Goal: Task Accomplishment & Management: Use online tool/utility

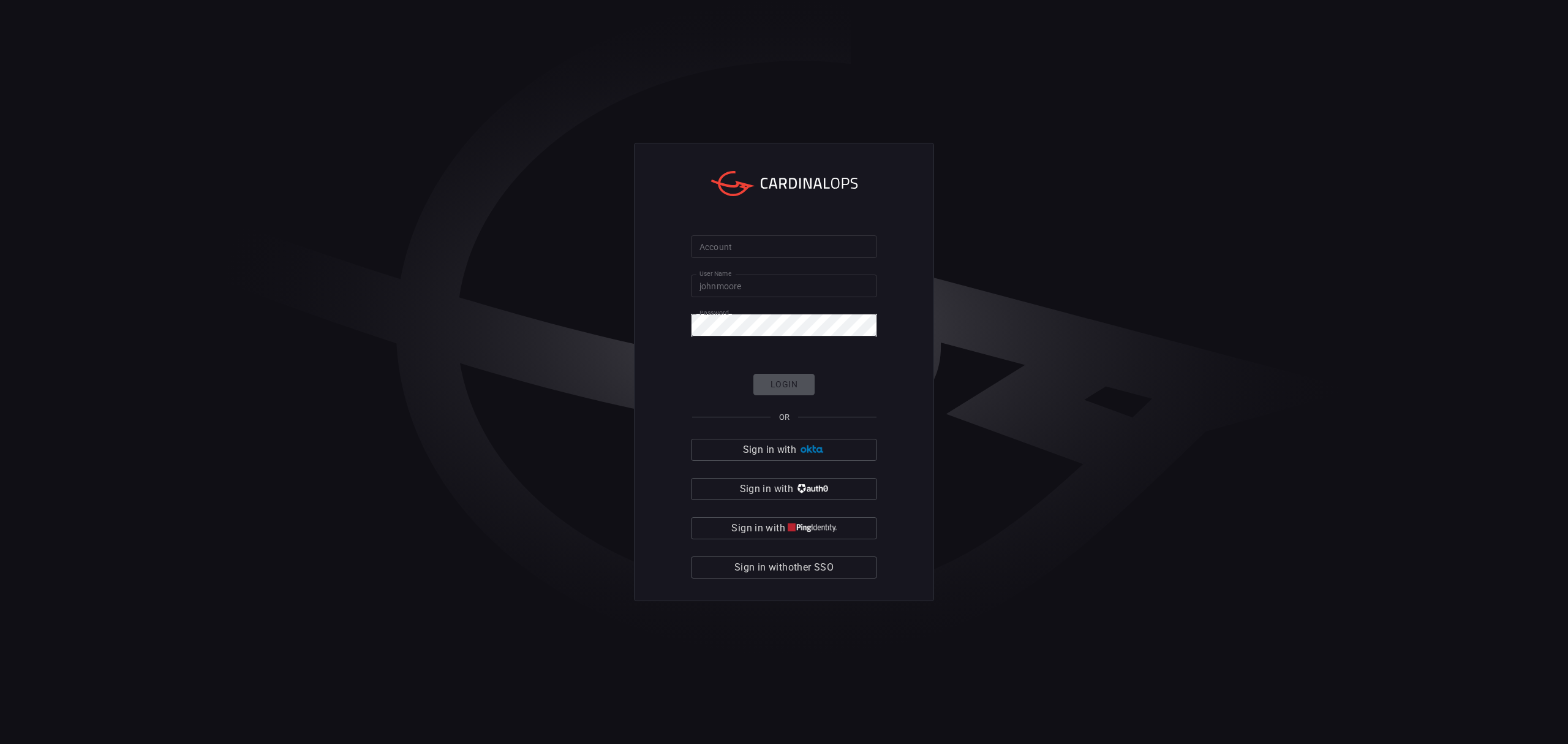
click at [782, 569] on span "Sign in with other SSO" at bounding box center [784, 567] width 99 height 17
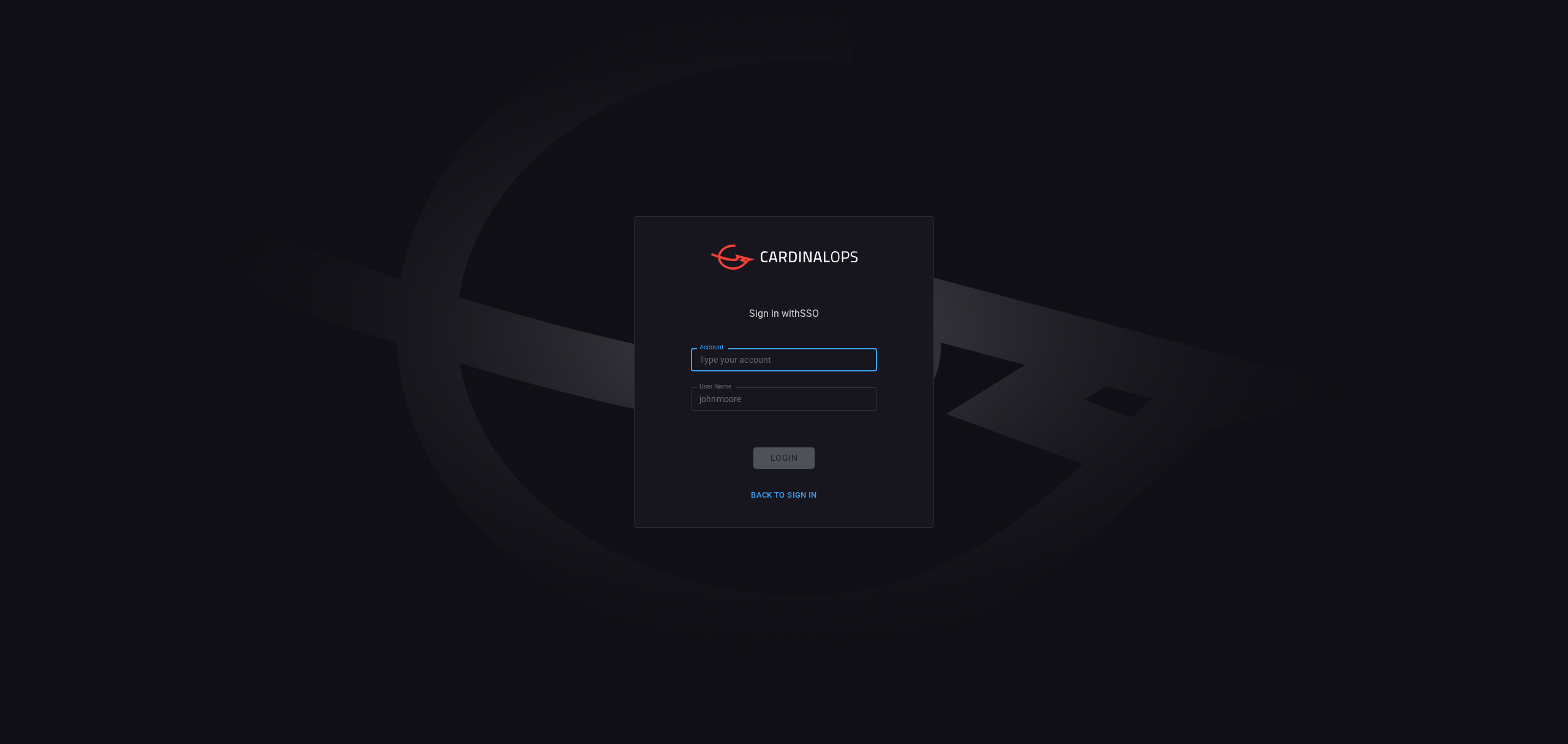
click at [759, 365] on input "Account" at bounding box center [784, 359] width 186 height 23
type input "bayview"
click at [783, 454] on button "Login" at bounding box center [784, 458] width 61 height 22
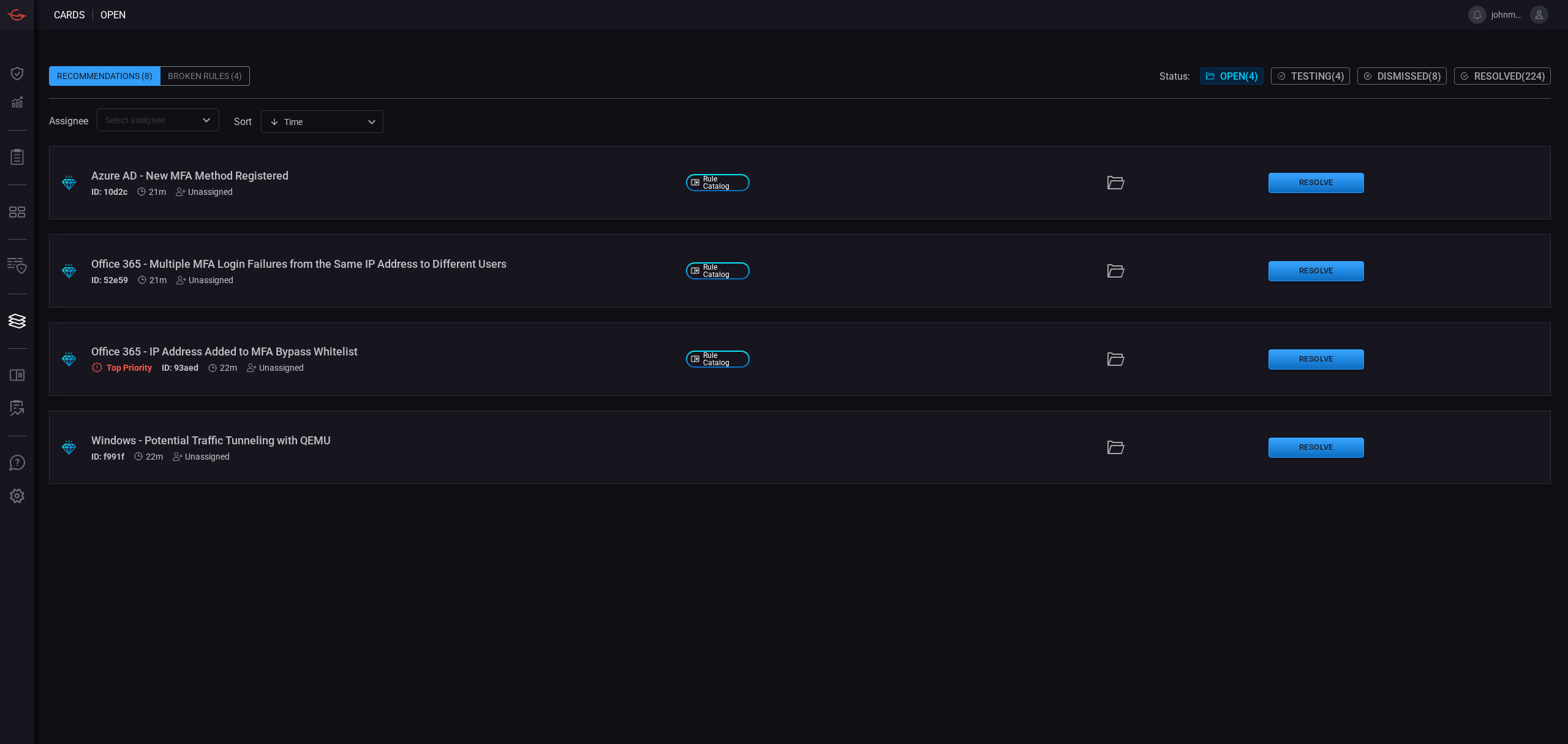
click at [381, 187] on div "ID: 10d2c 21m Unassigned" at bounding box center [384, 192] width 585 height 10
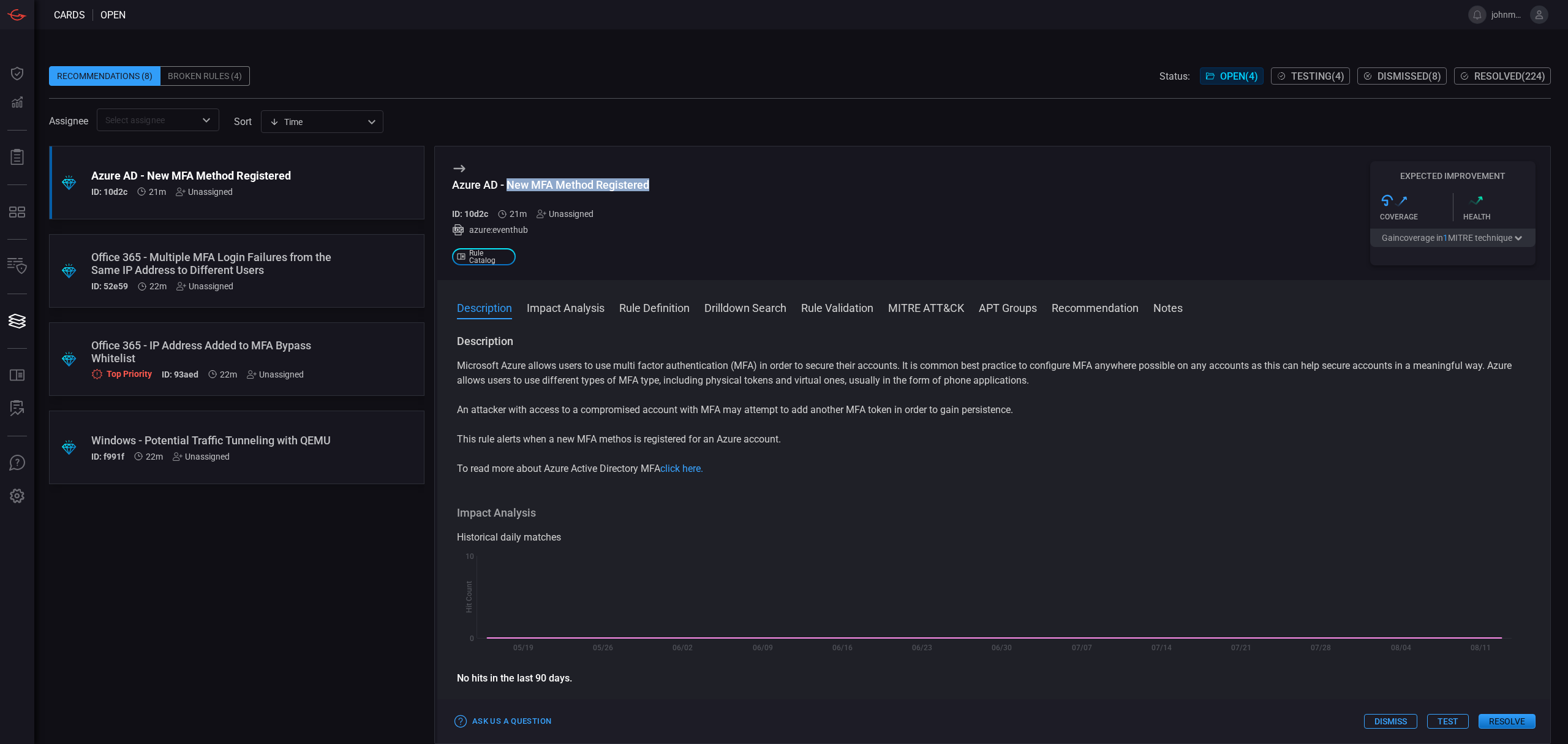
drag, startPoint x: 506, startPoint y: 182, endPoint x: 648, endPoint y: 184, distance: 142.0
click at [648, 184] on div "Azure AD - New MFA Method Registered" at bounding box center [551, 185] width 197 height 13
copy div "New MFA Method Registered"
click at [452, 189] on div "Azure AD - New MFA Method Registered" at bounding box center [551, 185] width 197 height 13
drag, startPoint x: 450, startPoint y: 184, endPoint x: 663, endPoint y: 192, distance: 213.2
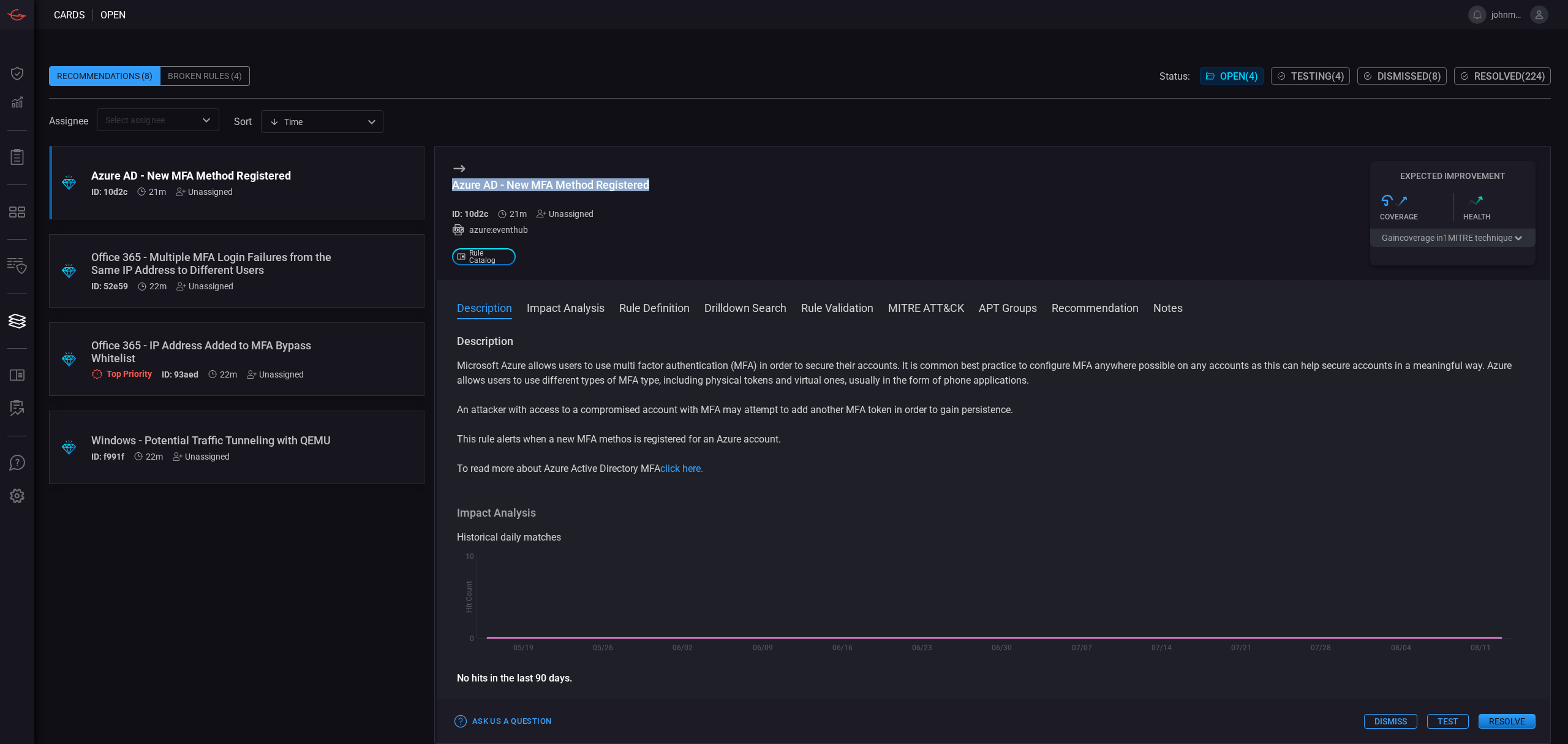
click at [663, 192] on div "Azure AD - New MFA Method Registered ID: 10d2c 21m Unassigned azure:eventhub .s…" at bounding box center [993, 213] width 1113 height 133
click at [1501, 726] on button "Resolve" at bounding box center [1507, 721] width 57 height 14
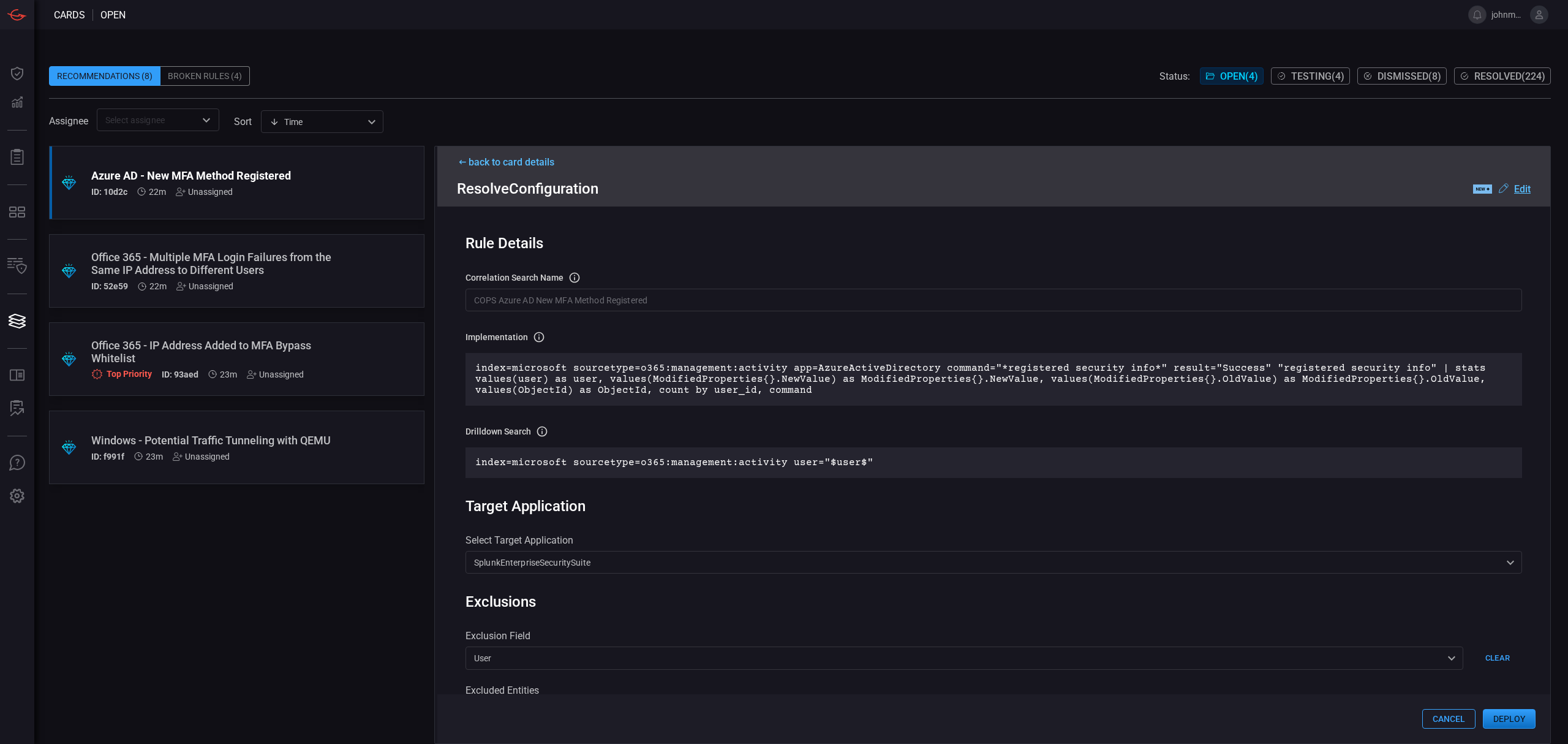
click at [1516, 719] on button "Deploy" at bounding box center [1509, 719] width 53 height 20
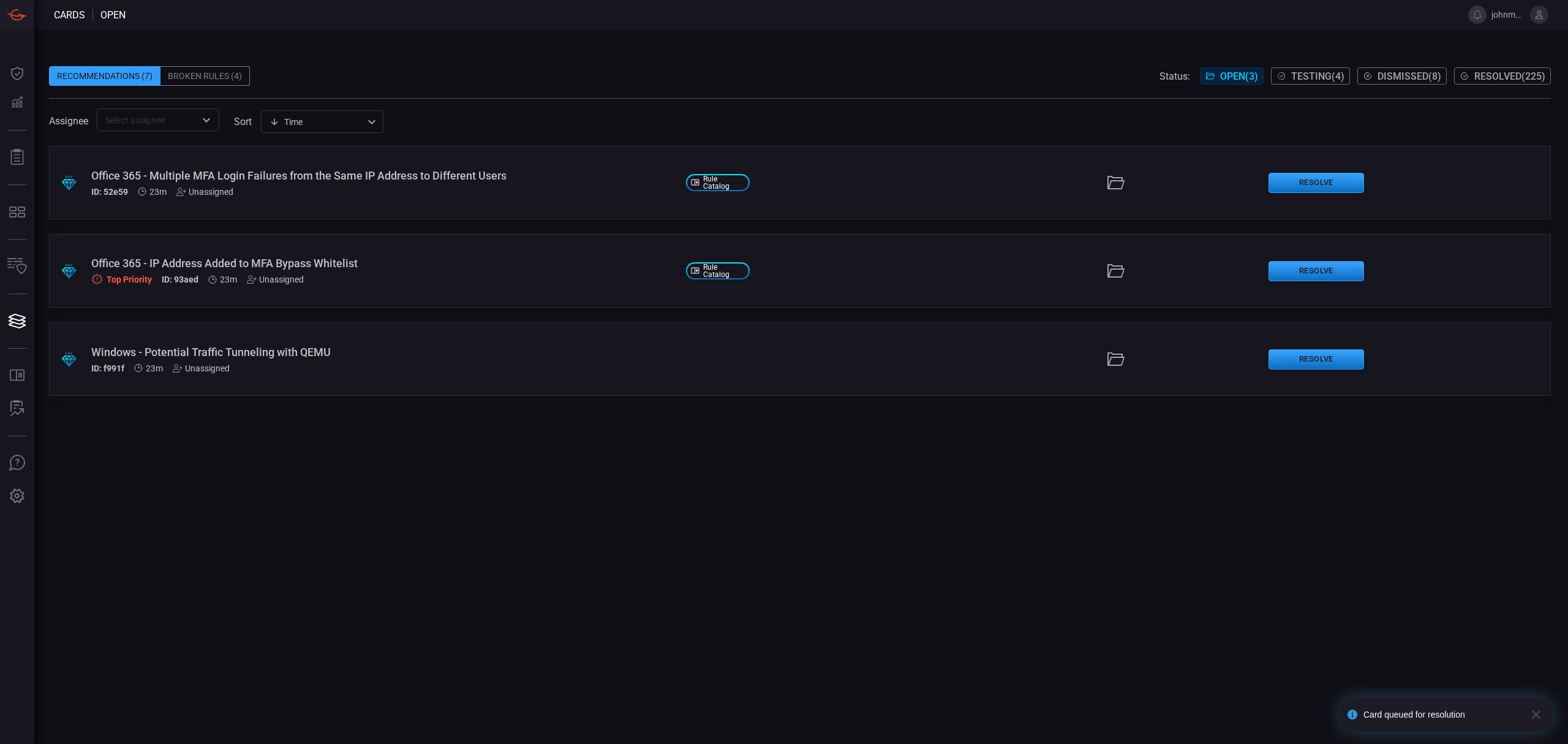
click at [1319, 71] on span "Testing ( 4 )" at bounding box center [1318, 76] width 54 height 12
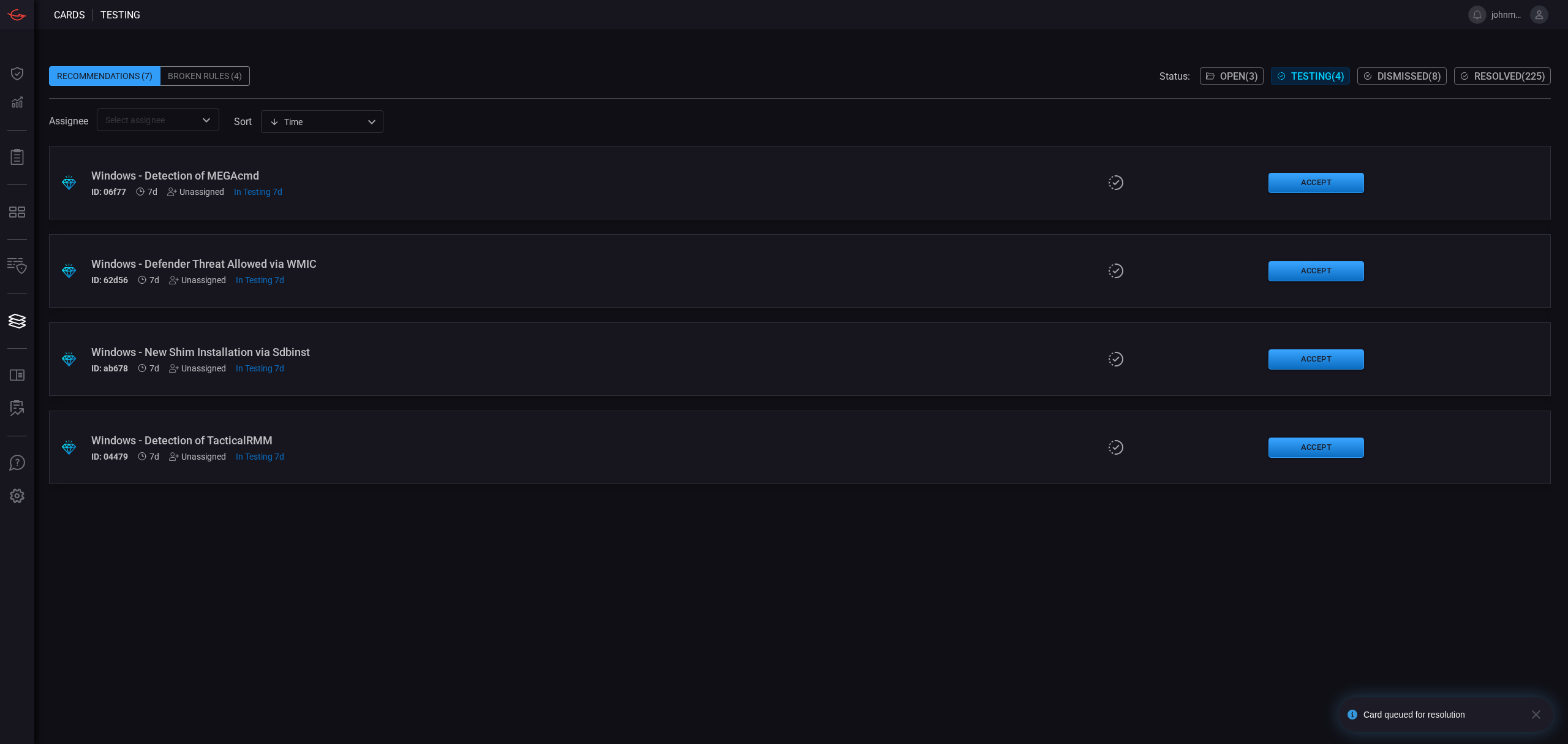
click at [481, 173] on div "Windows - Detection of MEGAcmd" at bounding box center [384, 176] width 585 height 13
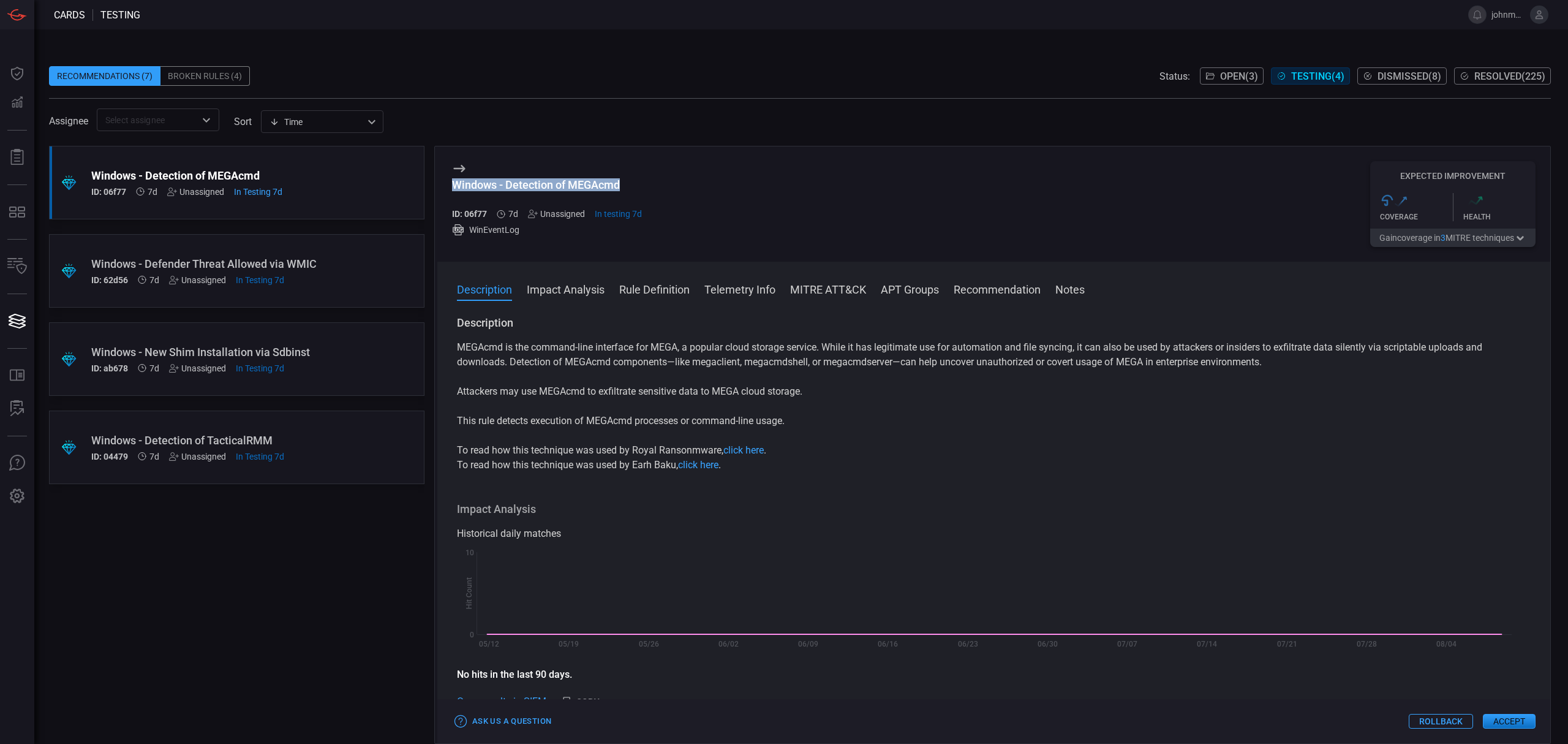
drag, startPoint x: 453, startPoint y: 184, endPoint x: 620, endPoint y: 181, distance: 167.0
click at [620, 181] on div "Windows - Detection of MEGAcmd" at bounding box center [547, 185] width 190 height 13
copy div "Windows - Detection of MEGAcmd"
click at [1490, 724] on button "Accept" at bounding box center [1509, 721] width 53 height 14
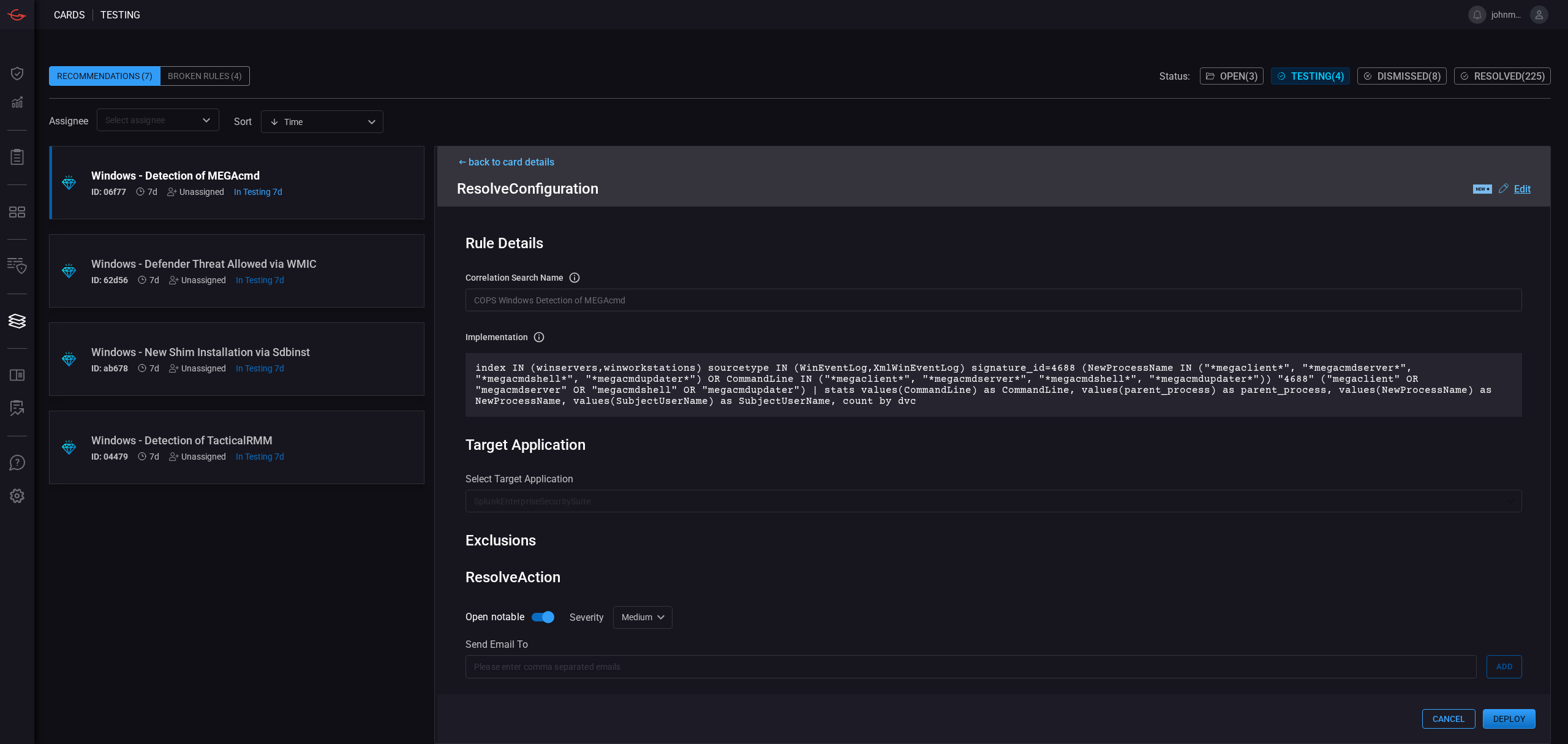
click at [1517, 726] on button "Deploy" at bounding box center [1509, 719] width 53 height 20
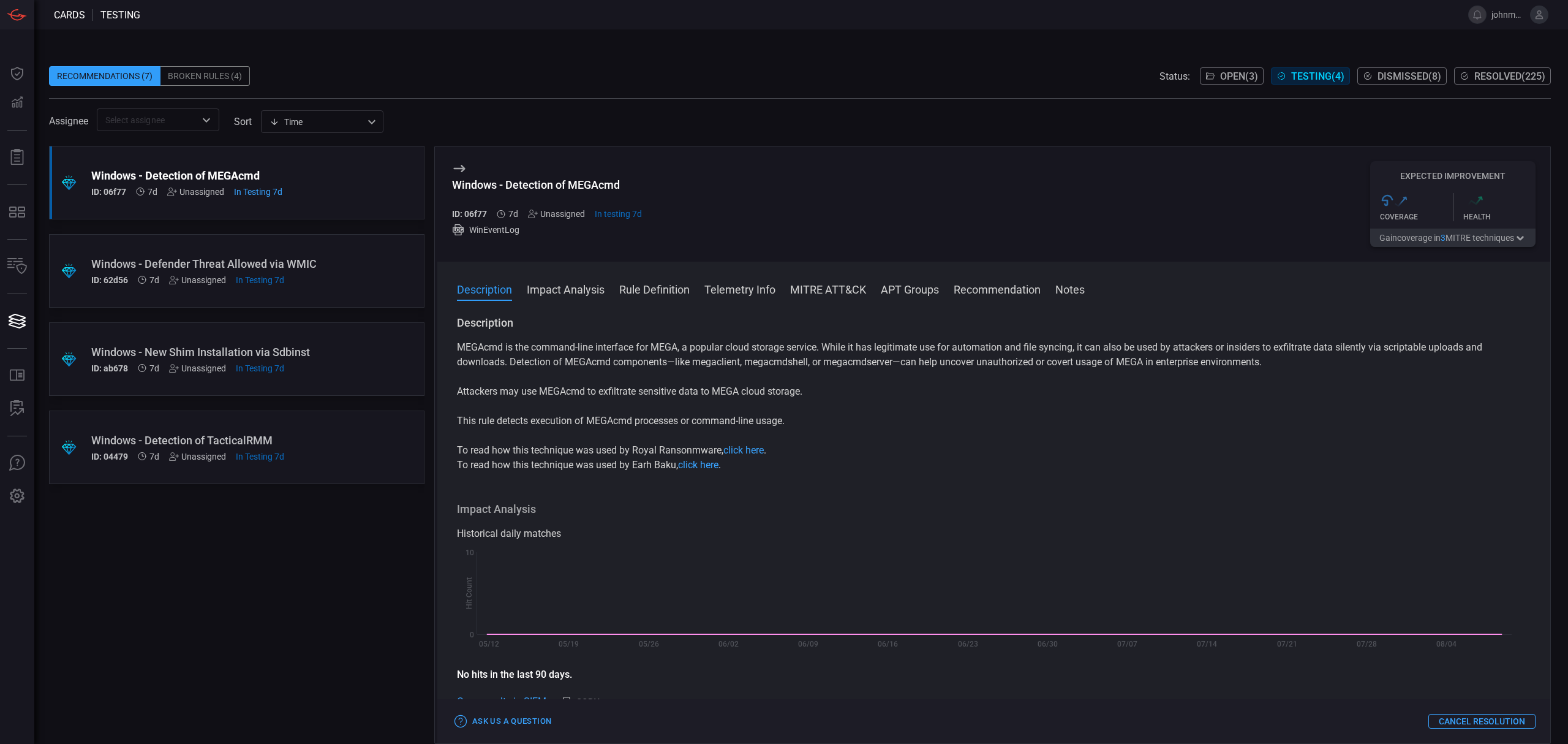
click at [201, 262] on div "Windows - Defender Threat Allowed via WMIC" at bounding box center [214, 264] width 244 height 13
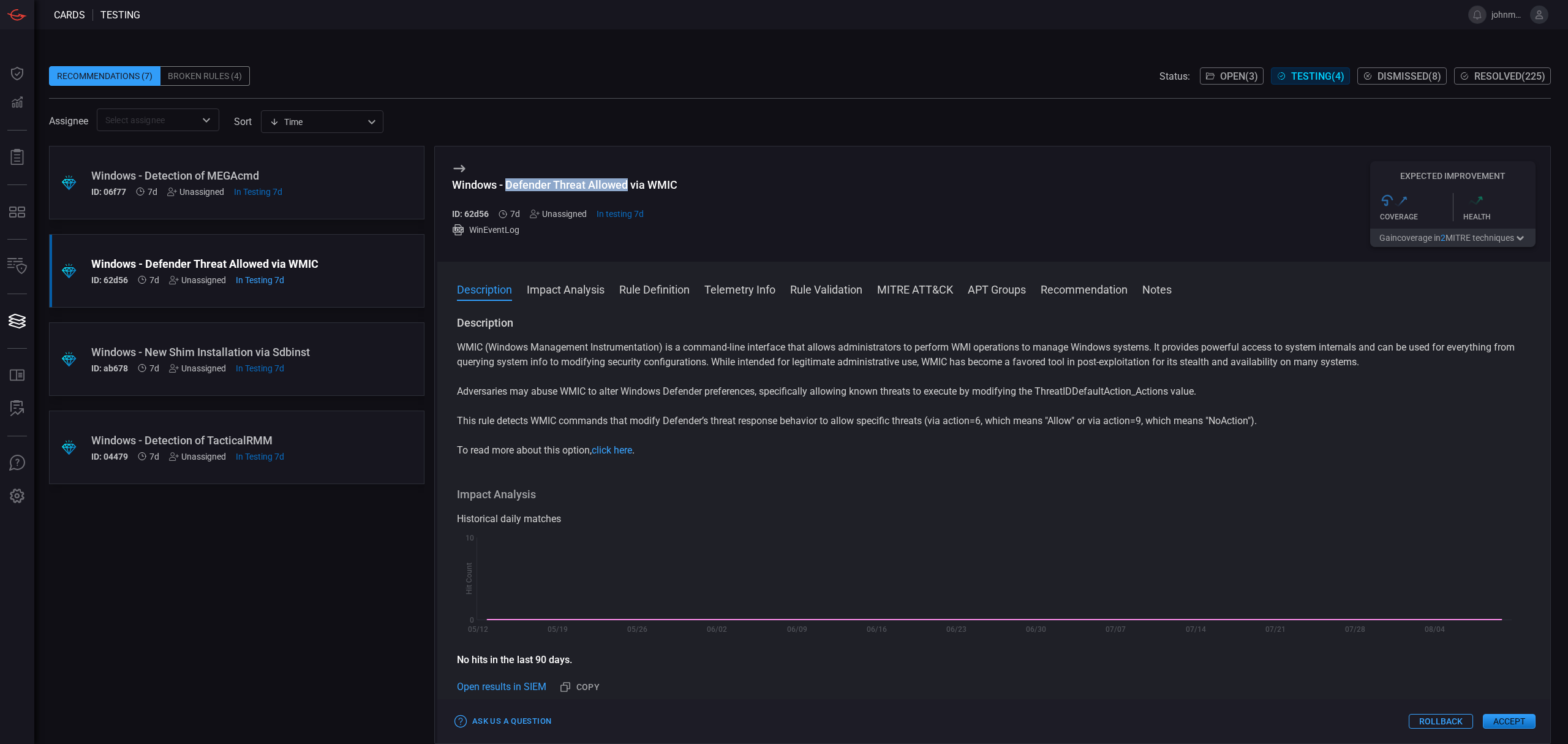
drag, startPoint x: 506, startPoint y: 187, endPoint x: 628, endPoint y: 180, distance: 122.2
click at [628, 180] on div "Windows - Defender Threat Allowed via WMIC" at bounding box center [565, 185] width 225 height 13
copy div "Defender Threat Allowed"
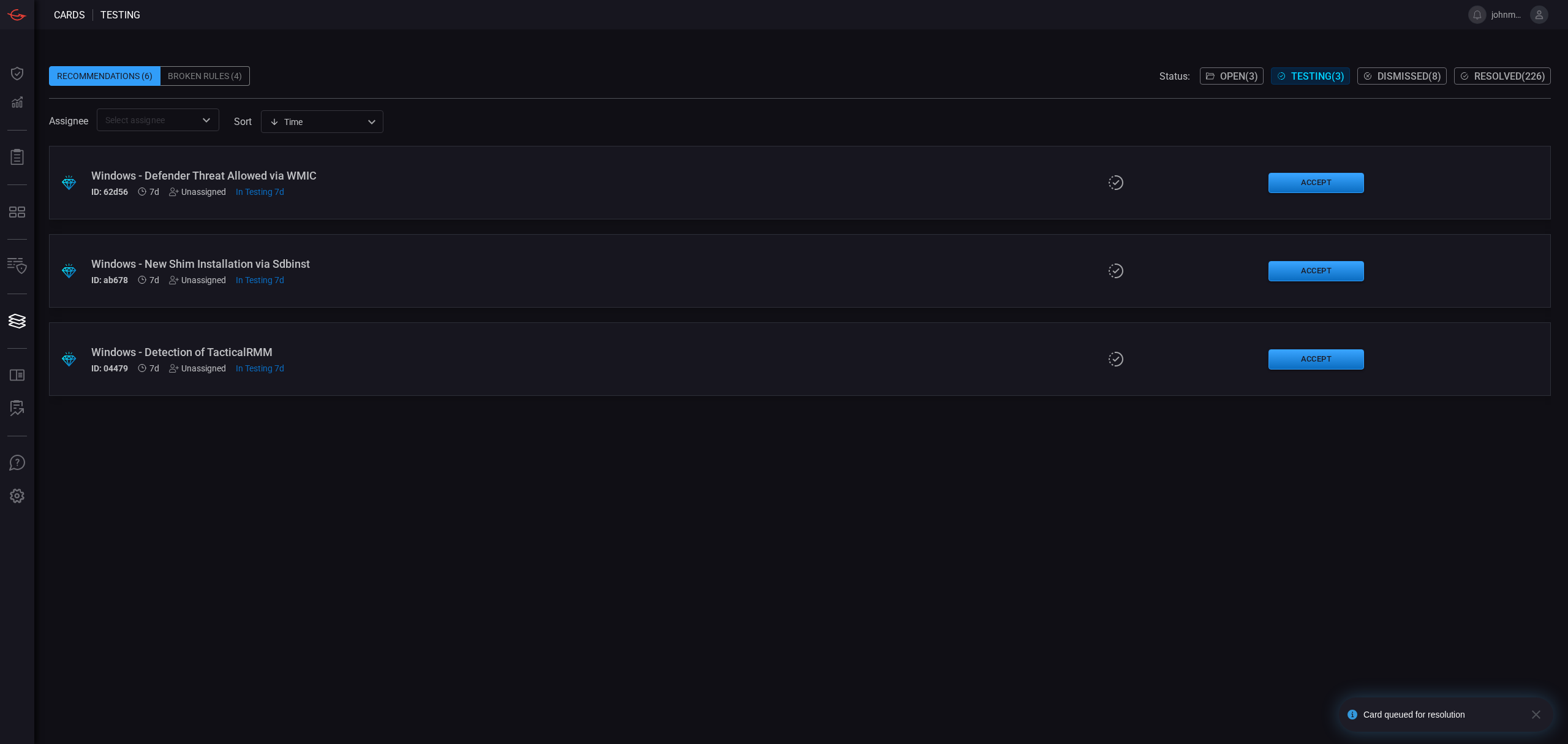
click at [492, 182] on div "Windows - Defender Threat Allowed via WMIC ID: 62d56 7d Unassigned In Testing 7d" at bounding box center [384, 183] width 585 height 27
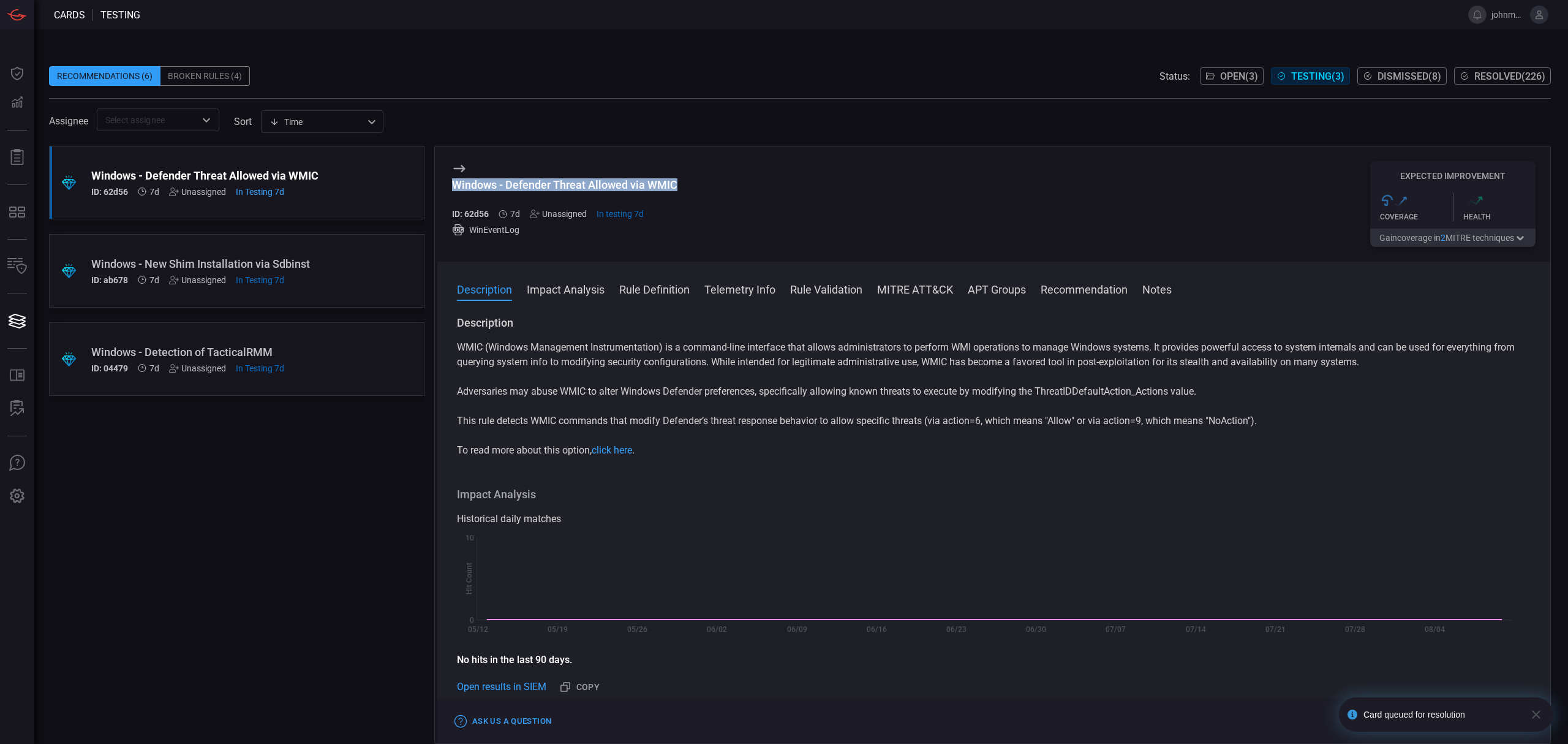
drag, startPoint x: 688, startPoint y: 192, endPoint x: 456, endPoint y: 192, distance: 232.0
click at [456, 192] on div "Windows - Defender Threat Allowed via WMIC ID: 62d56 7d Unassigned In testing 7…" at bounding box center [993, 204] width 1113 height 115
copy div "Windows - Defender Threat Allowed via WMIC"
click at [1536, 716] on icon "button" at bounding box center [1536, 714] width 8 height 8
click at [1510, 722] on button "Accept" at bounding box center [1509, 721] width 53 height 14
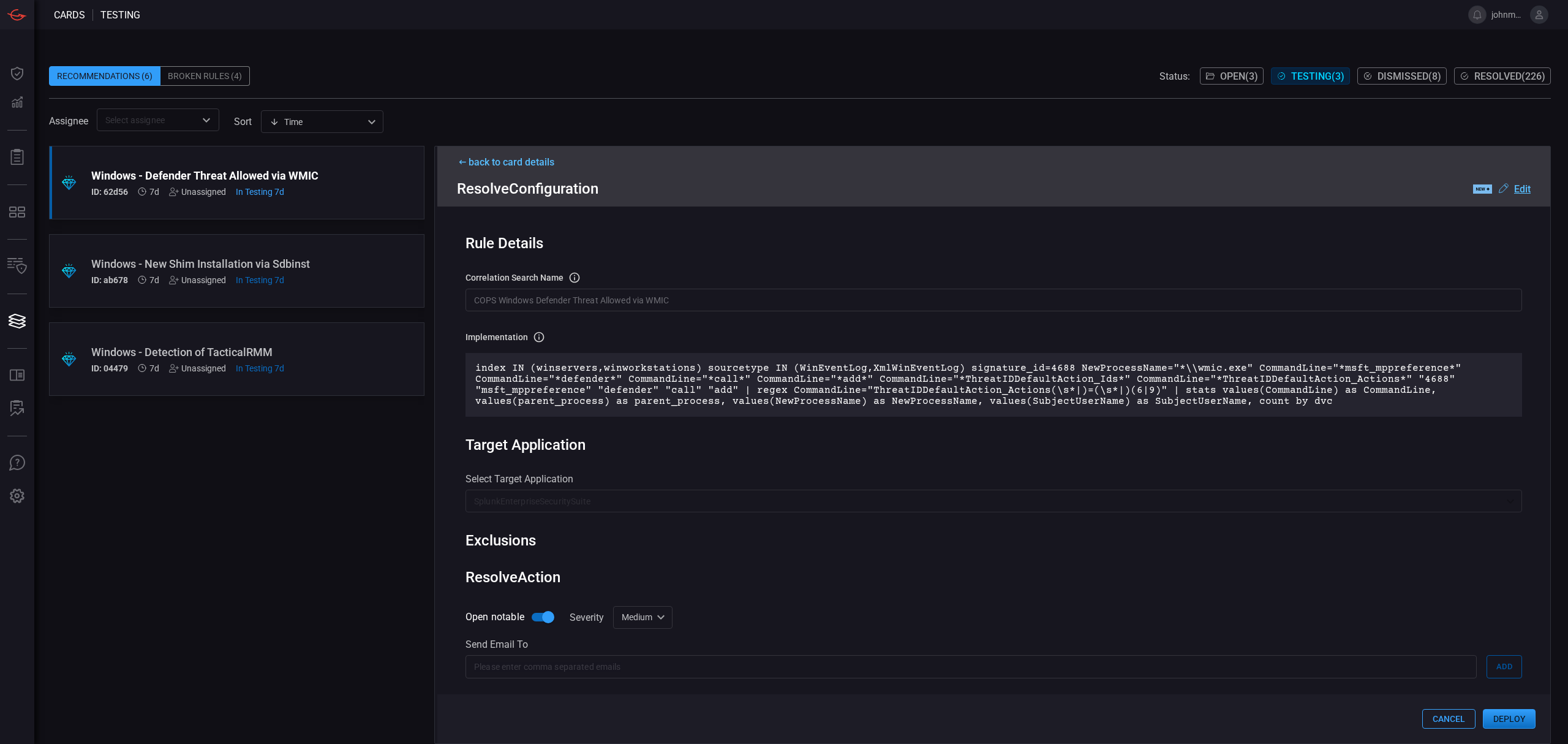
click at [1505, 720] on button "Deploy" at bounding box center [1509, 719] width 53 height 20
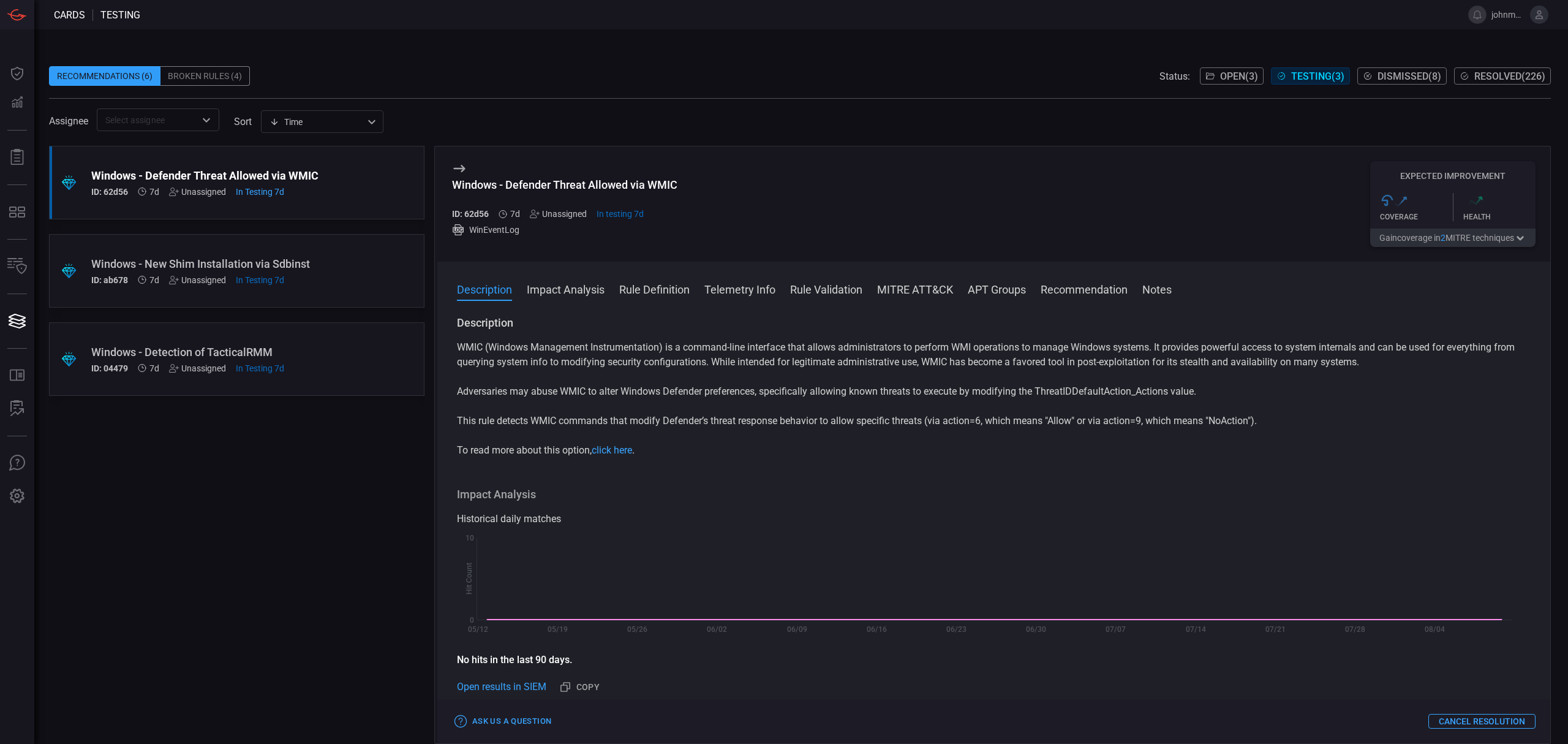
click at [233, 258] on div "Windows - New Shim Installation via Sdbinst" at bounding box center [214, 264] width 244 height 13
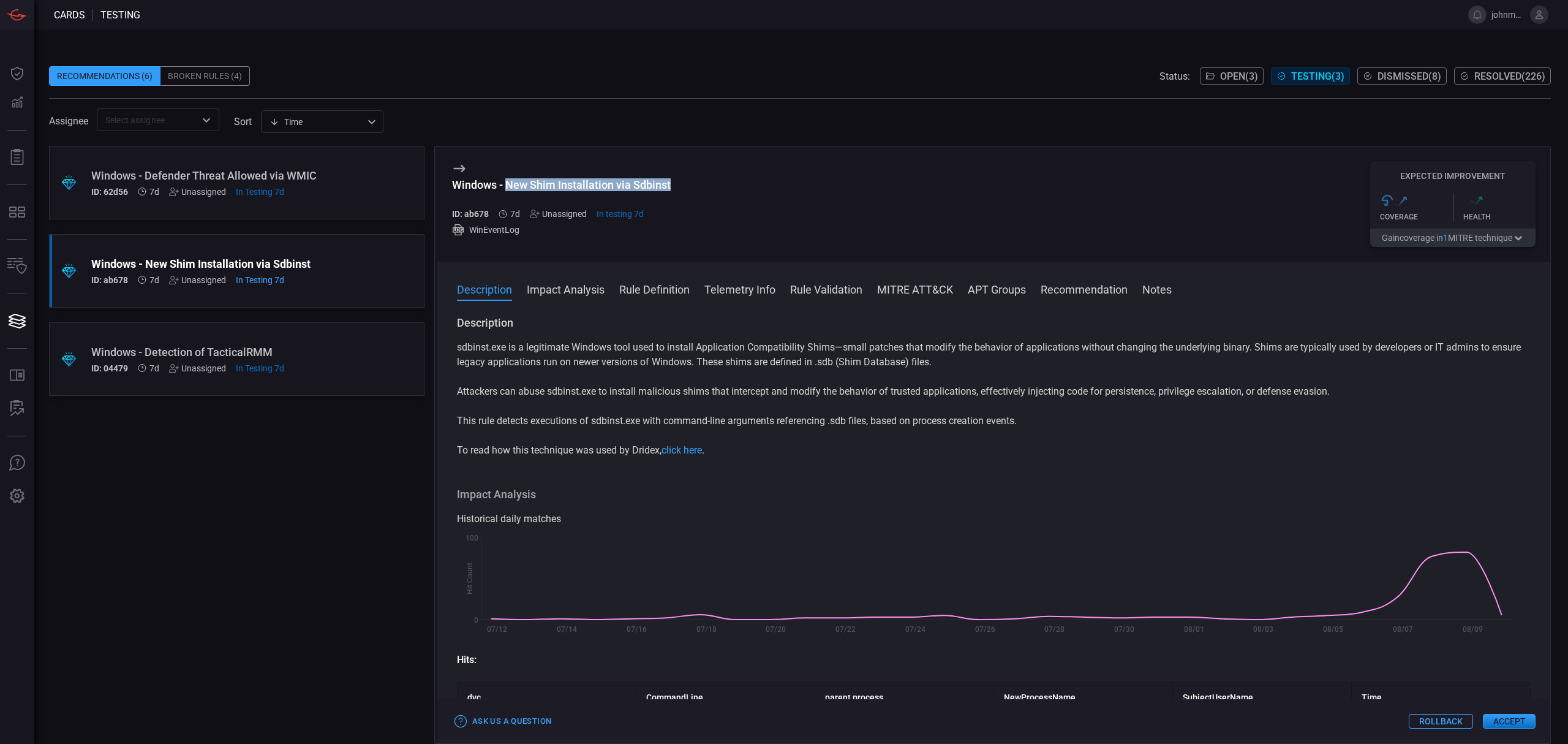
drag, startPoint x: 507, startPoint y: 184, endPoint x: 671, endPoint y: 186, distance: 164.0
click at [671, 186] on div "Windows - New Shim Installation via Sdbinst ID: ab678 7d Unassigned In testing …" at bounding box center [993, 204] width 1113 height 115
copy div "New Shim Installation via Sdbinst"
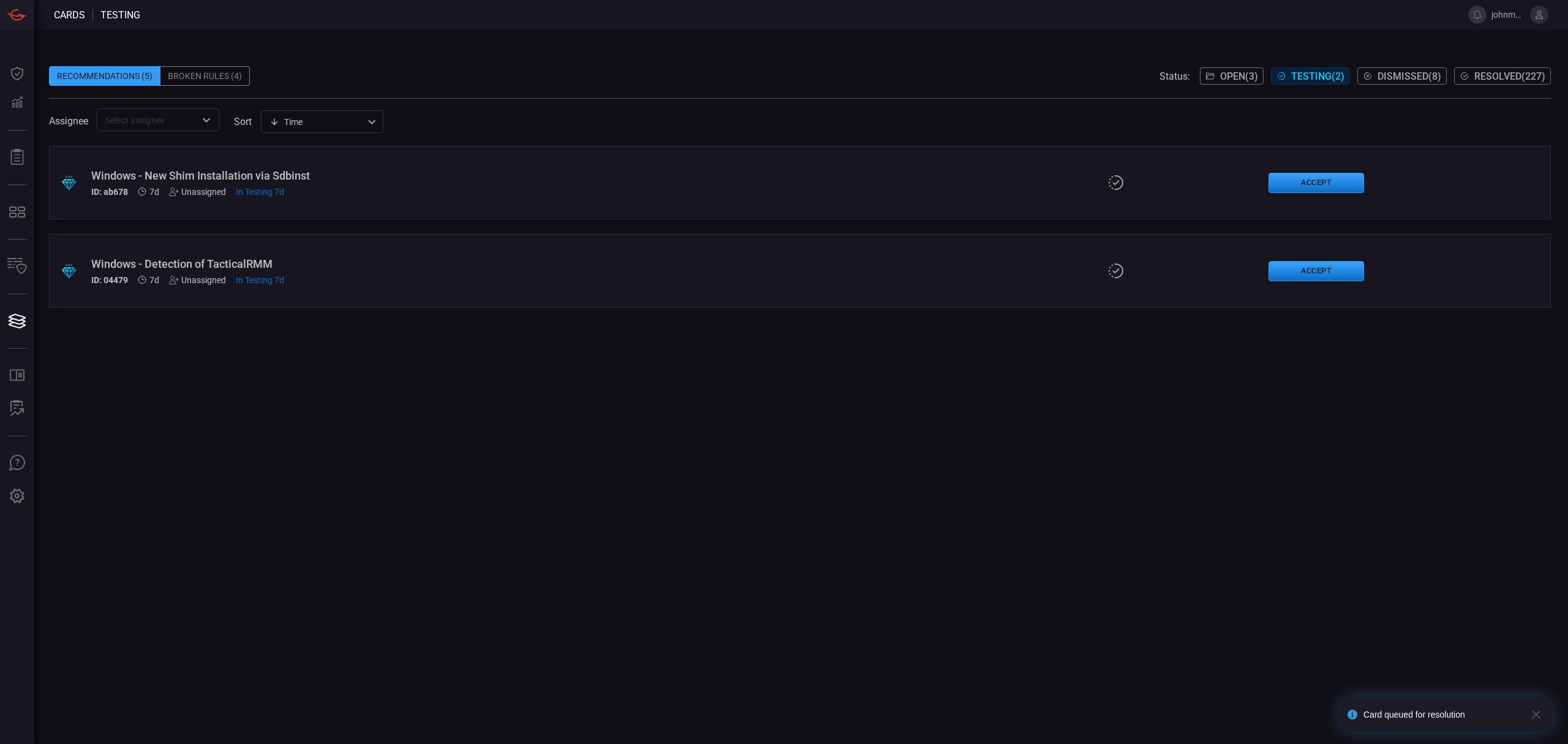
click at [351, 171] on div "Windows - New Shim Installation via Sdbinst" at bounding box center [384, 176] width 585 height 13
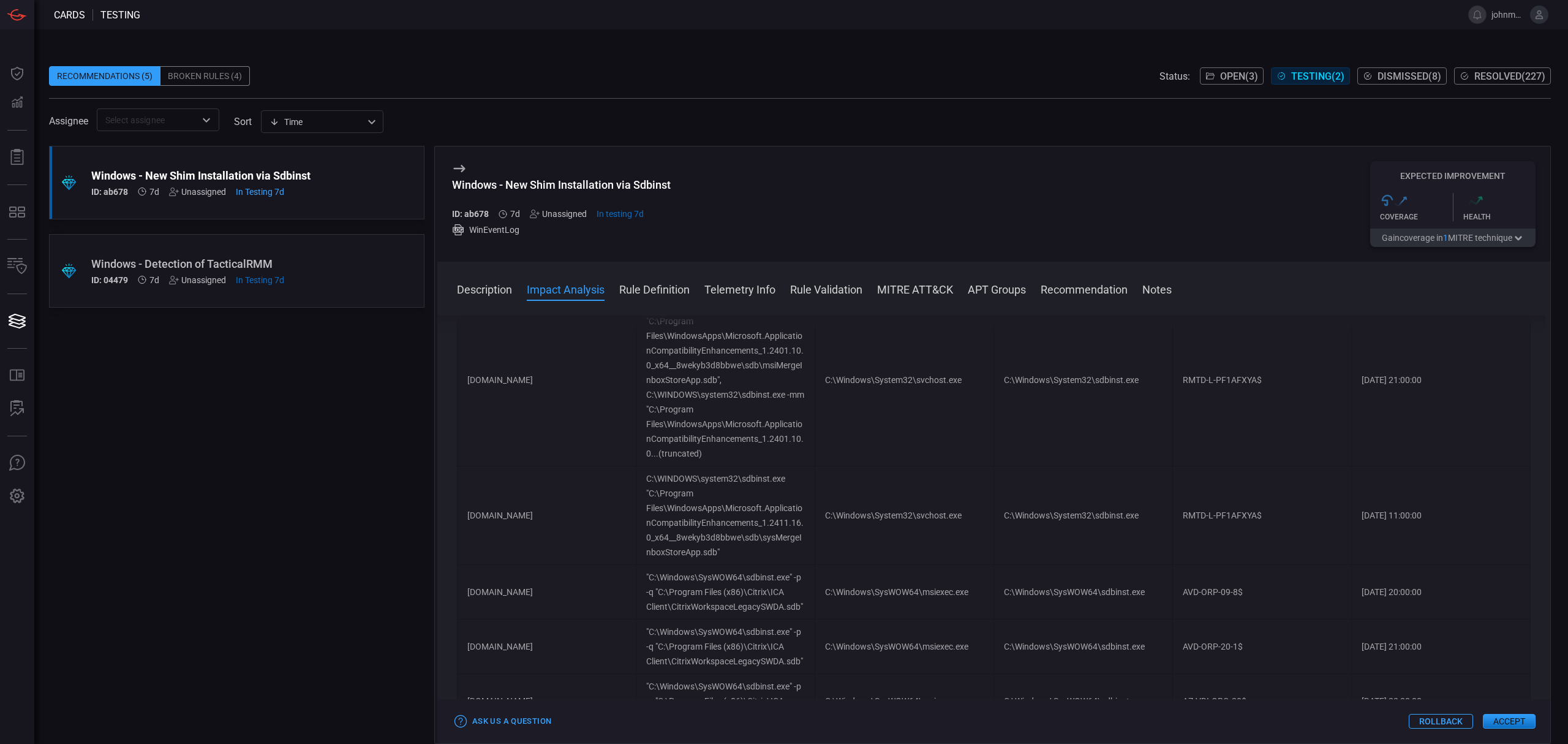
scroll to position [4166, 0]
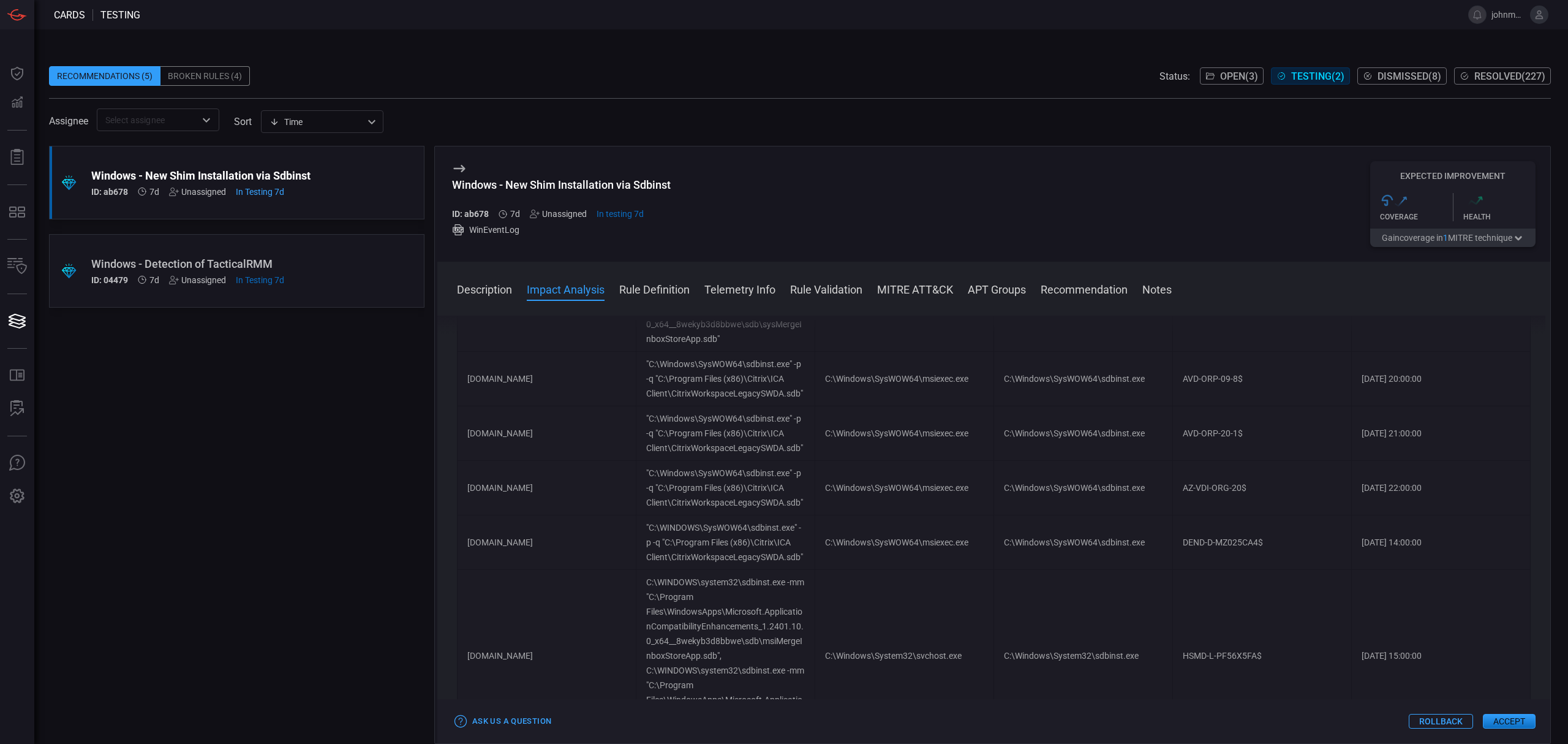
click at [654, 296] on button "Rule Definition" at bounding box center [654, 288] width 71 height 14
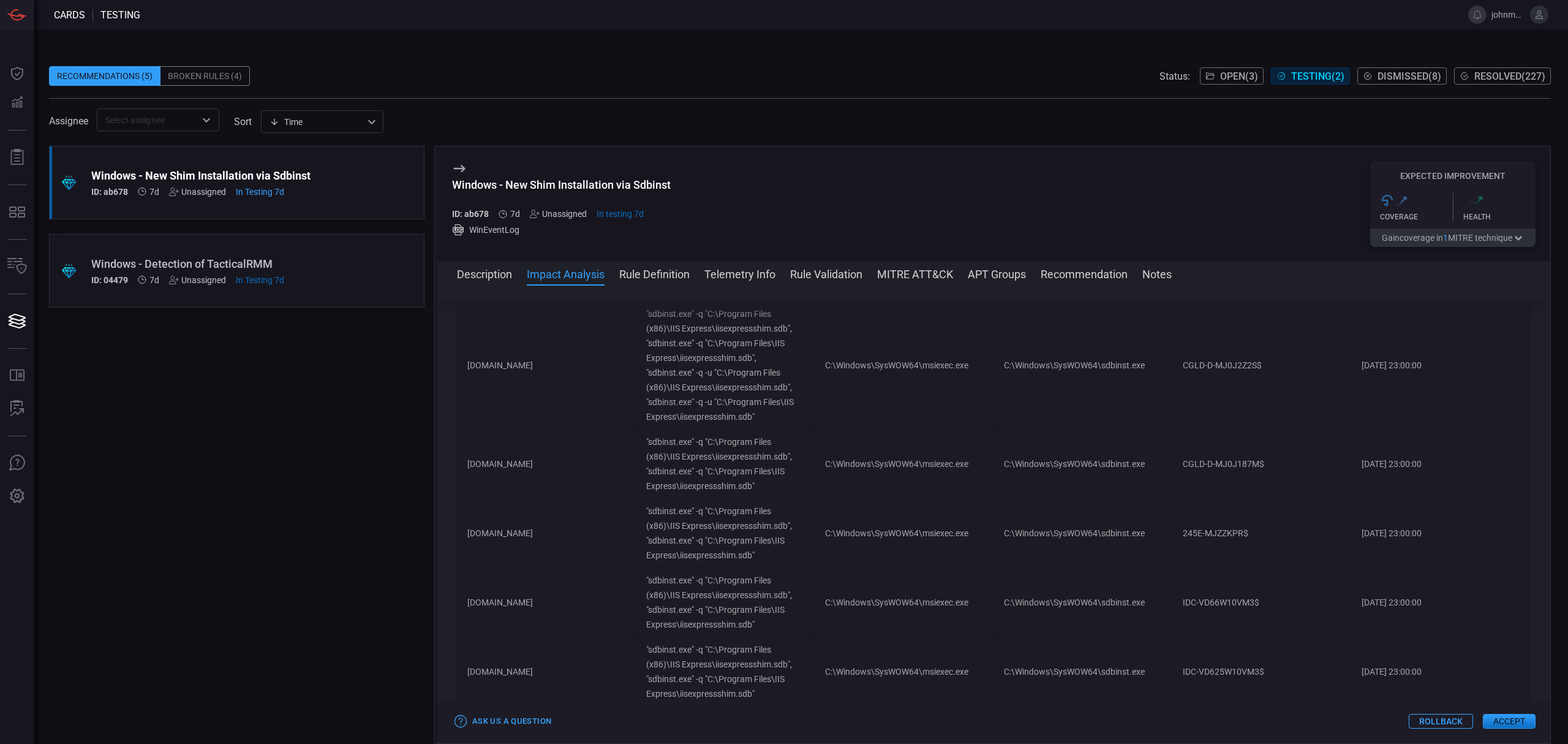
scroll to position [12273, 0]
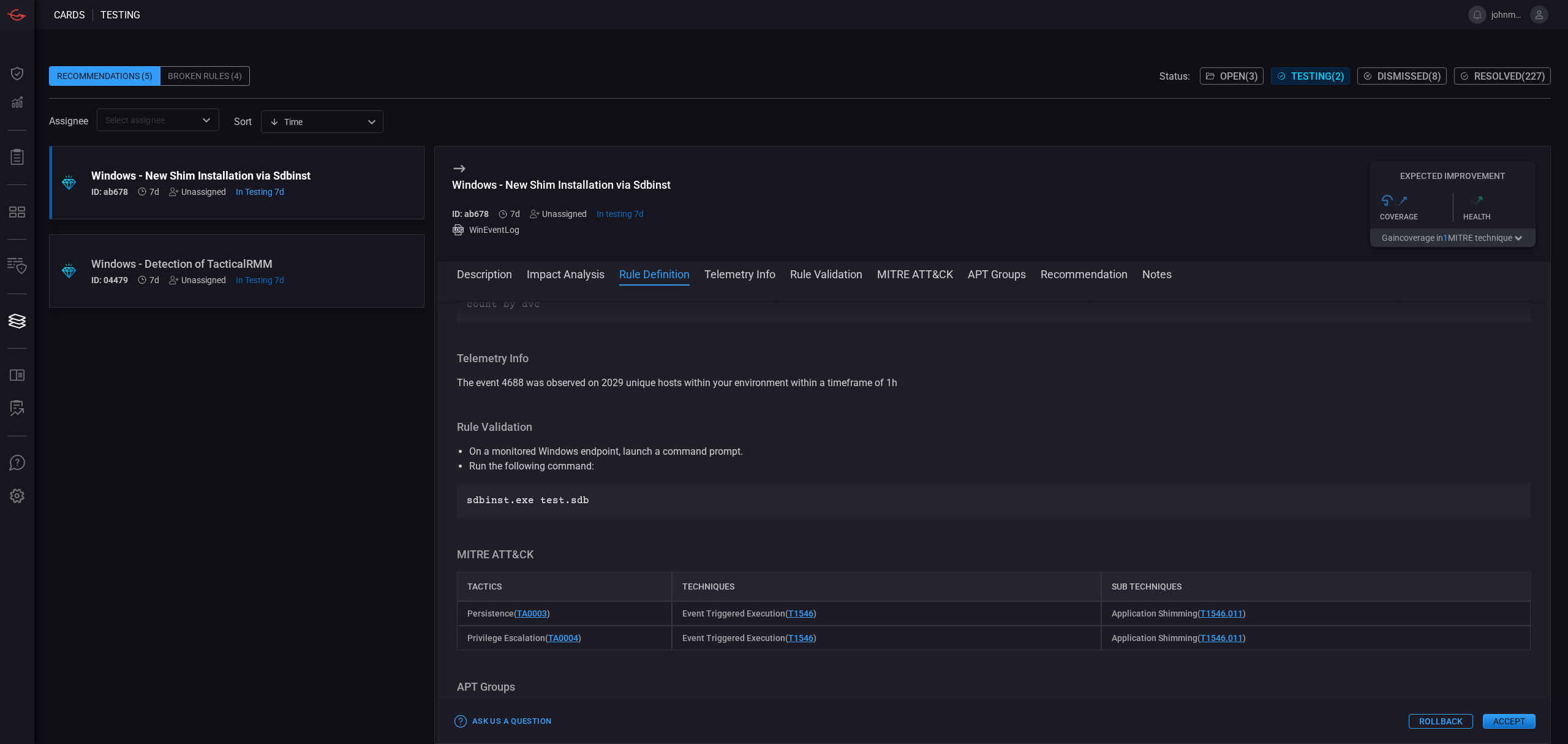
click at [1450, 726] on button "Rollback" at bounding box center [1441, 721] width 64 height 14
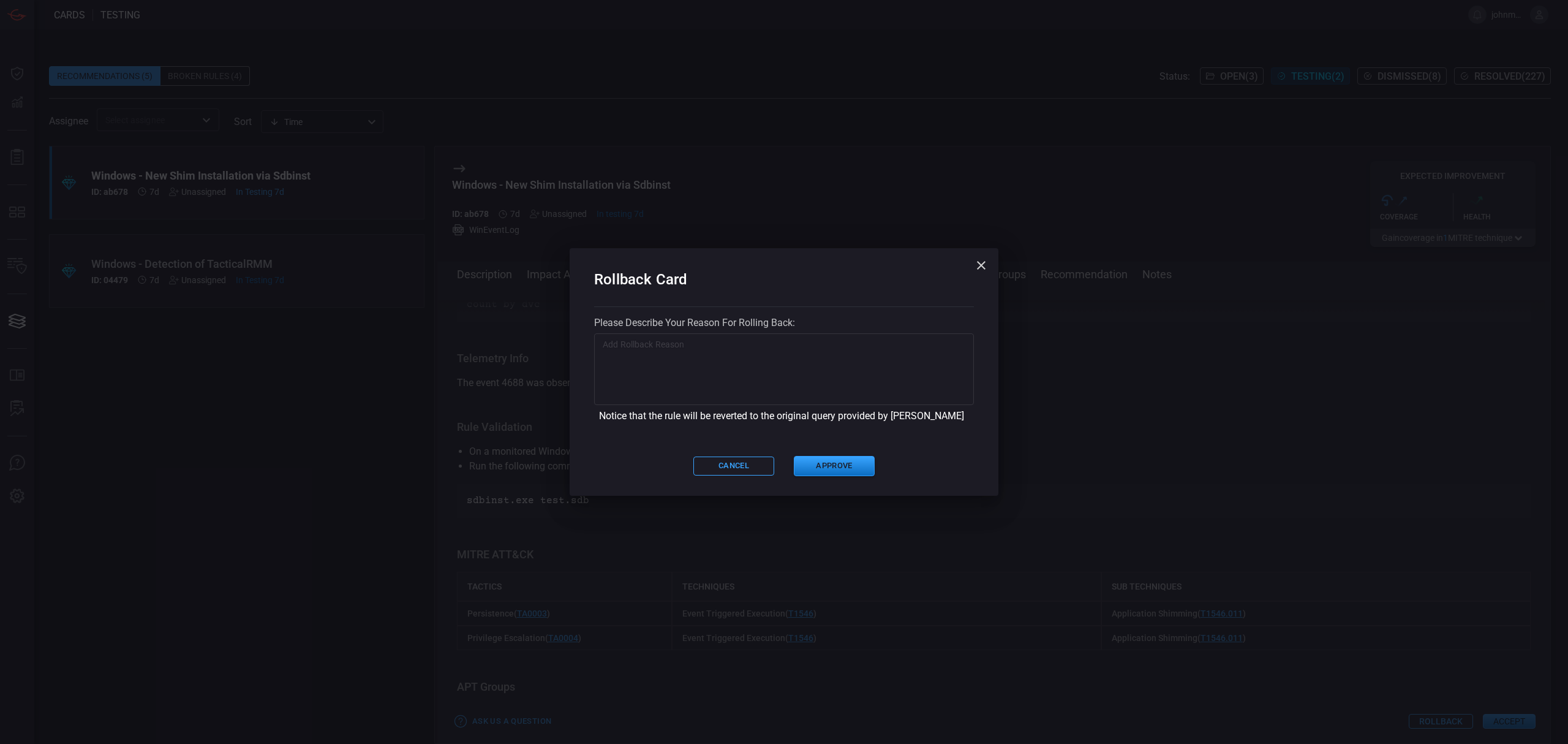
click at [698, 352] on textarea at bounding box center [784, 369] width 363 height 61
type textarea "very noisy"
click at [838, 466] on button "Approve" at bounding box center [834, 465] width 81 height 20
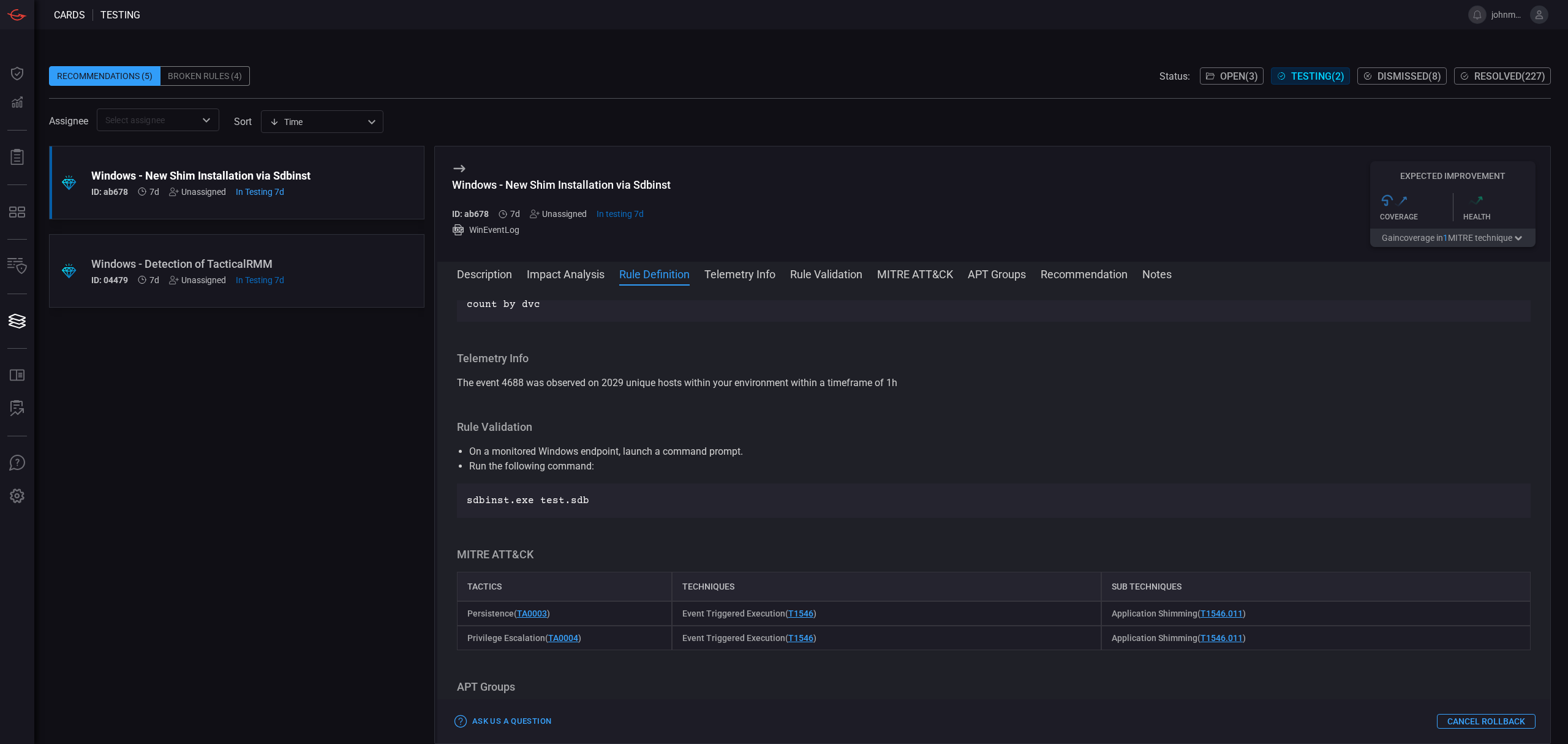
scroll to position [0, 0]
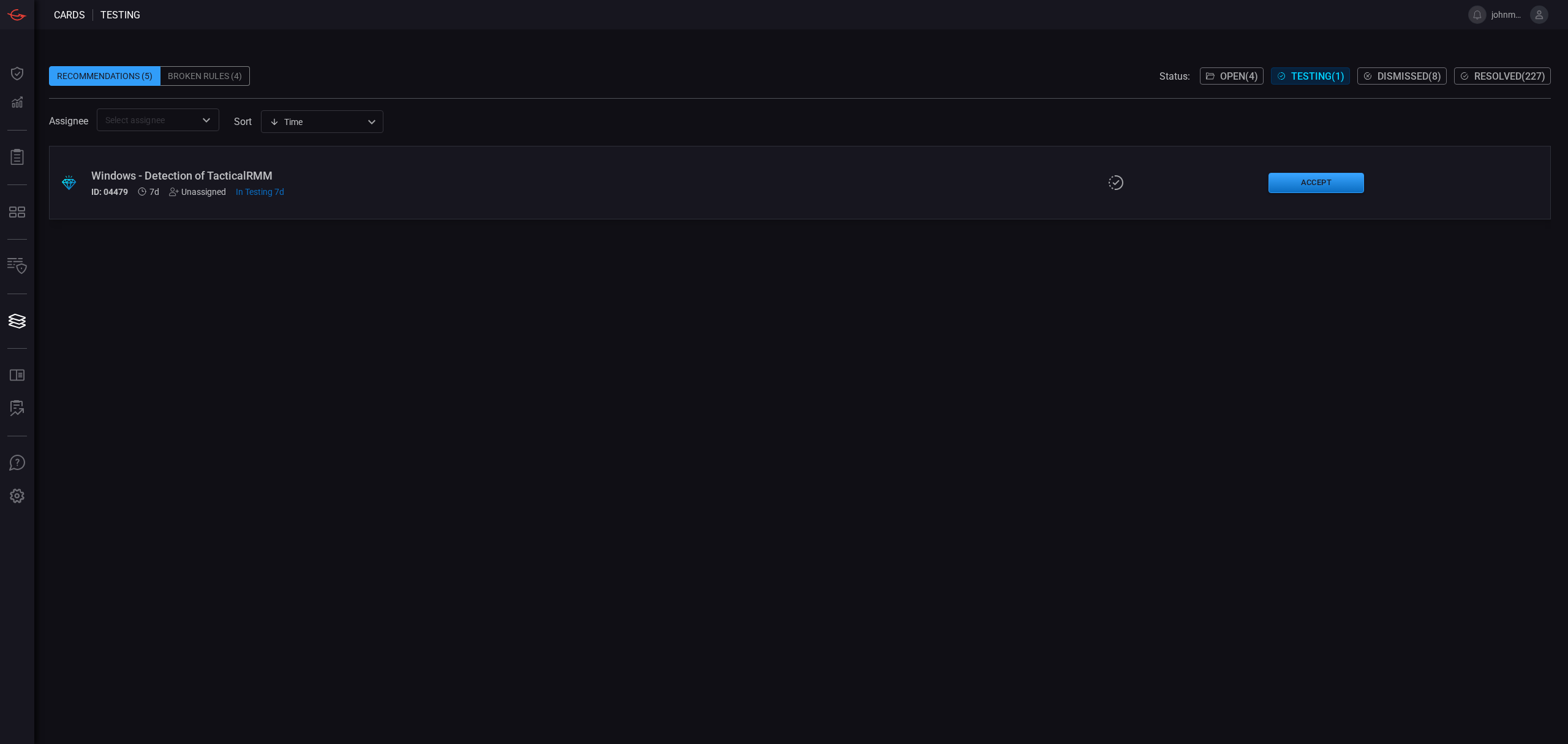
click at [562, 192] on div "ID: 04479 7d Unassigned In Testing 7d" at bounding box center [384, 192] width 585 height 10
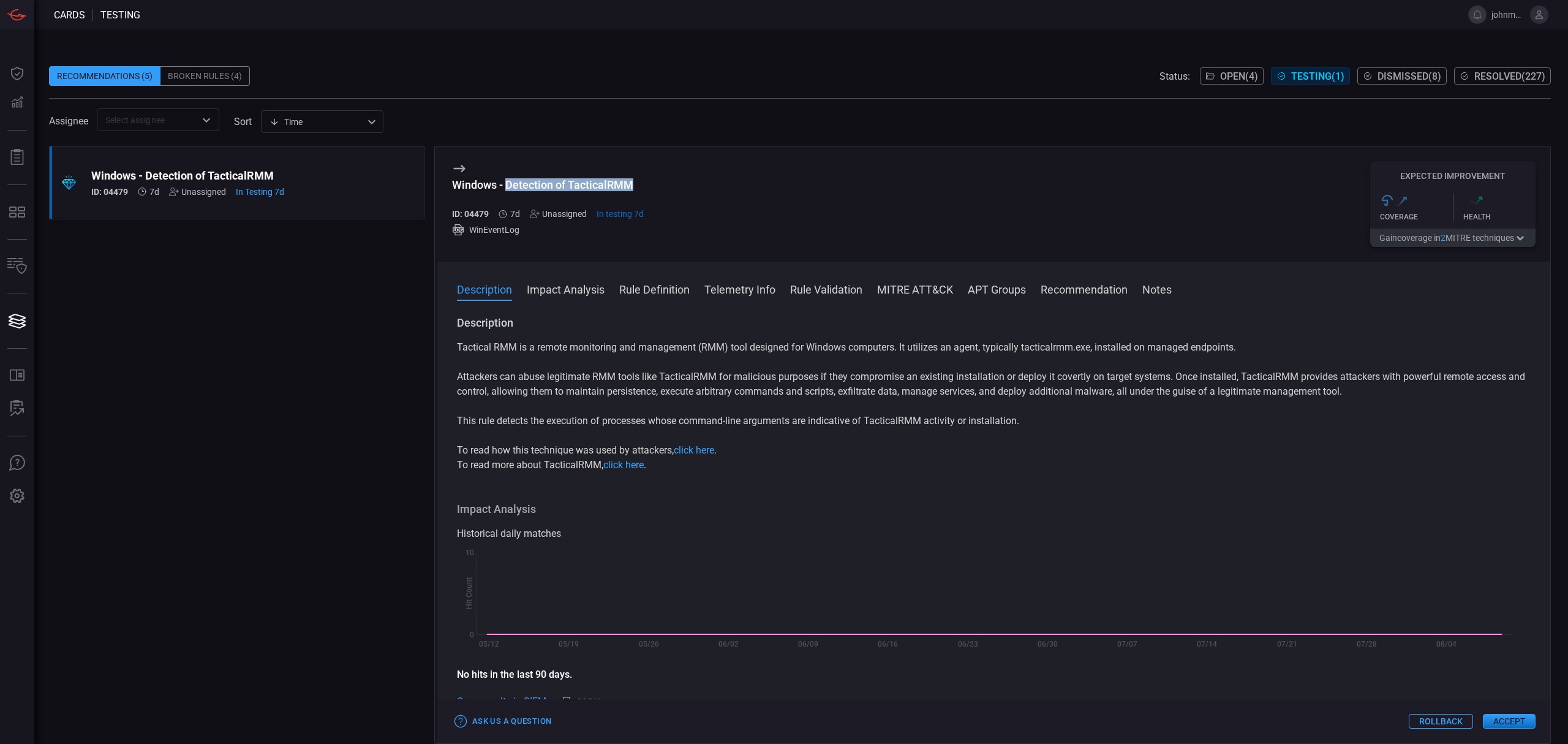
drag, startPoint x: 506, startPoint y: 188, endPoint x: 635, endPoint y: 182, distance: 129.1
click at [635, 182] on div "Windows - Detection of TacticalRMM" at bounding box center [548, 185] width 192 height 13
copy div "Detection of TacticalRMM"
click at [716, 191] on div "Windows - Detection of TacticalRMM ID: 04479 7d Unassigned In testing 7d WinEve…" at bounding box center [993, 204] width 1113 height 115
drag, startPoint x: 639, startPoint y: 187, endPoint x: 454, endPoint y: 192, distance: 185.1
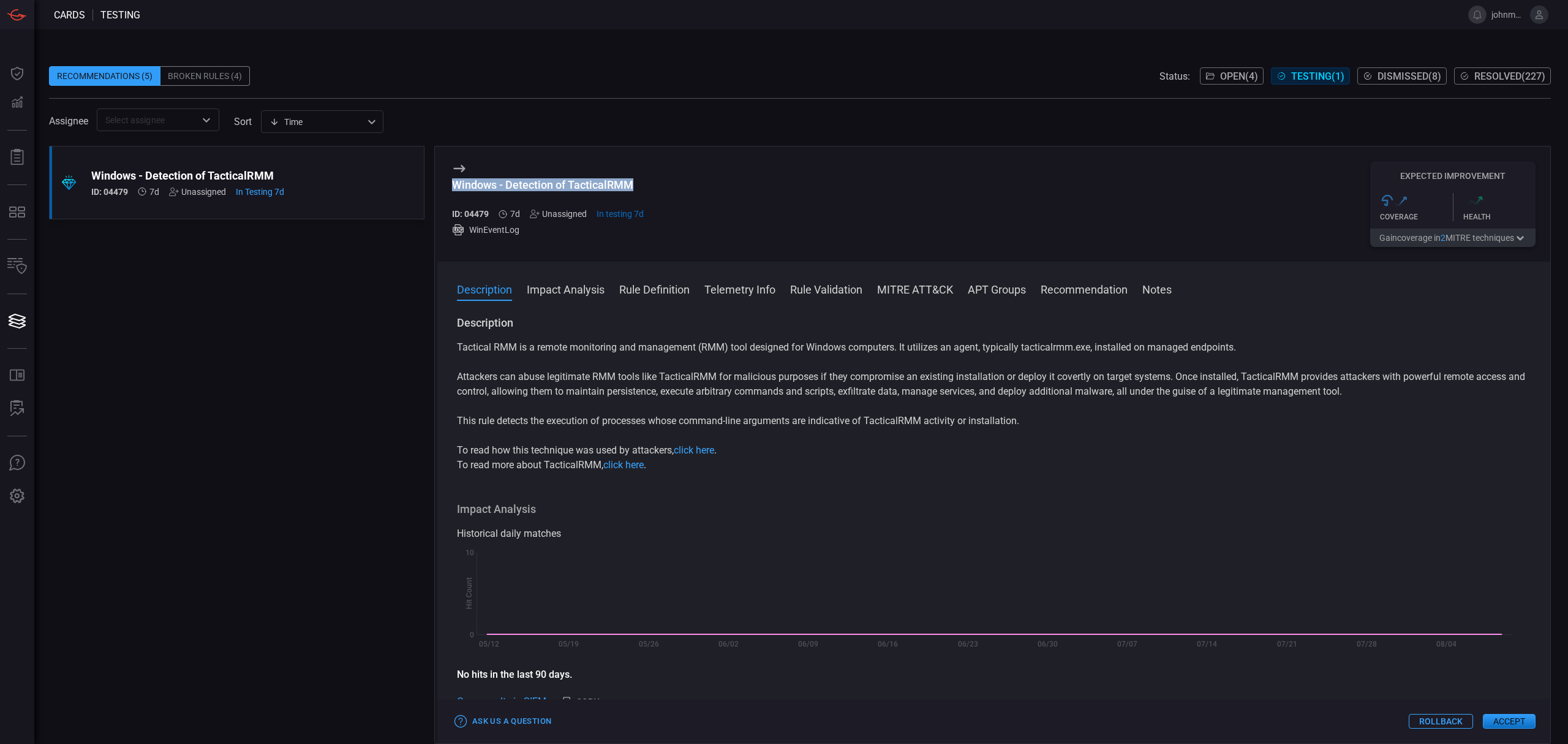
click at [454, 192] on h3 "Windows - Detection of TacticalRMM" at bounding box center [548, 191] width 192 height 25
copy div "Windows - Detection of TacticalRMM"
click at [1507, 718] on button "Accept" at bounding box center [1509, 721] width 53 height 14
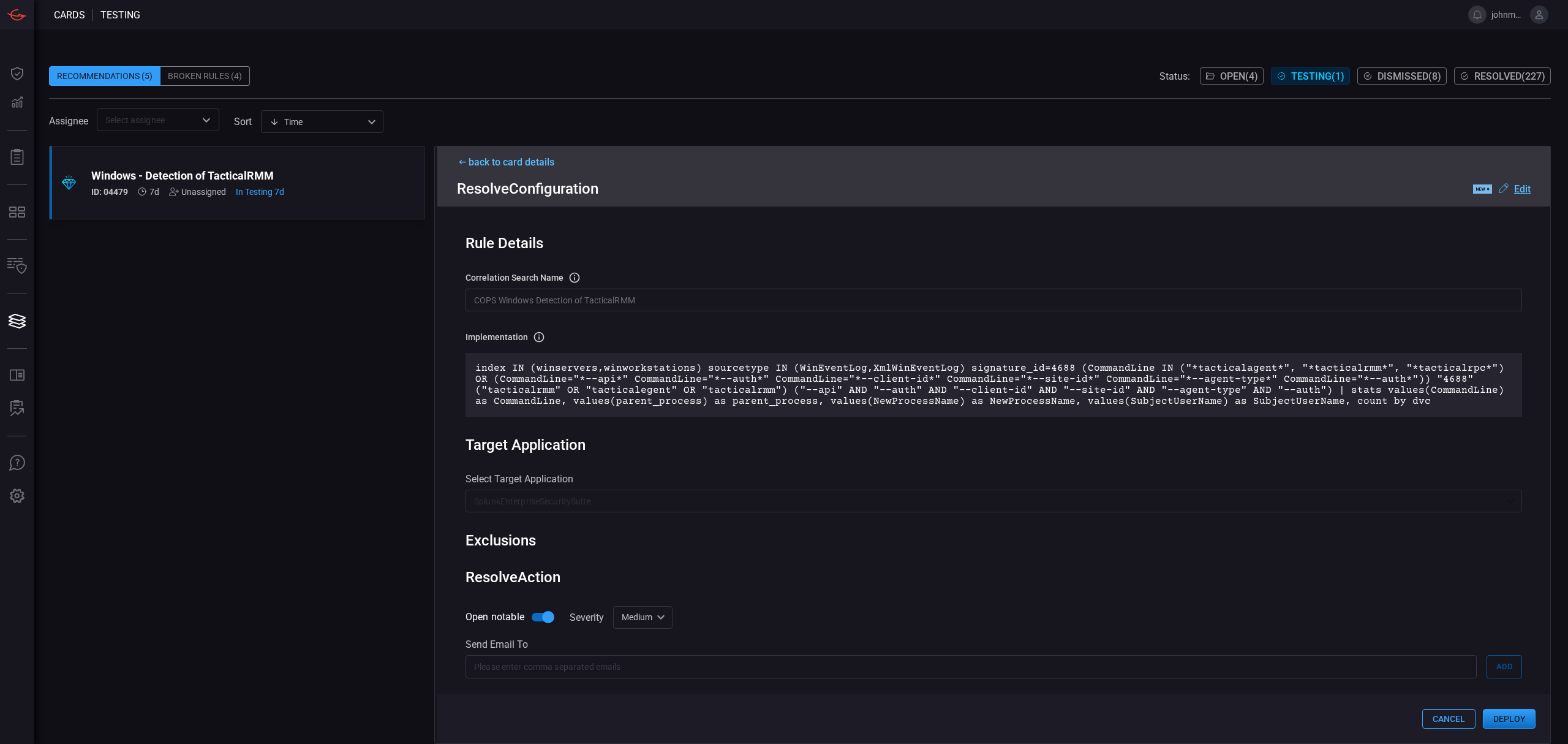
click at [1513, 722] on button "Deploy" at bounding box center [1509, 719] width 53 height 20
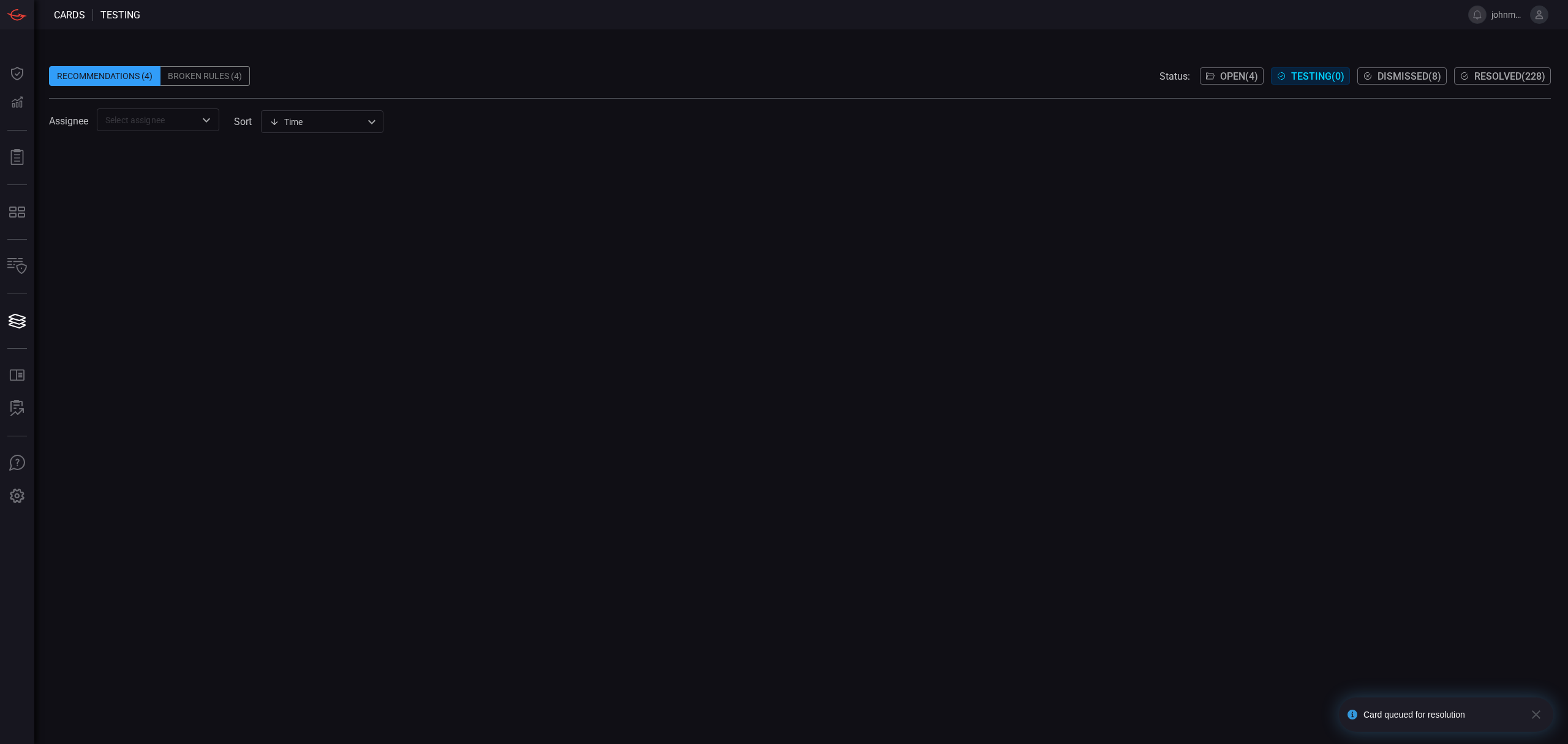
click at [192, 81] on div "Broken Rules (4)" at bounding box center [205, 76] width 90 height 20
click at [1220, 76] on span "Open ( 4 )" at bounding box center [1239, 76] width 38 height 12
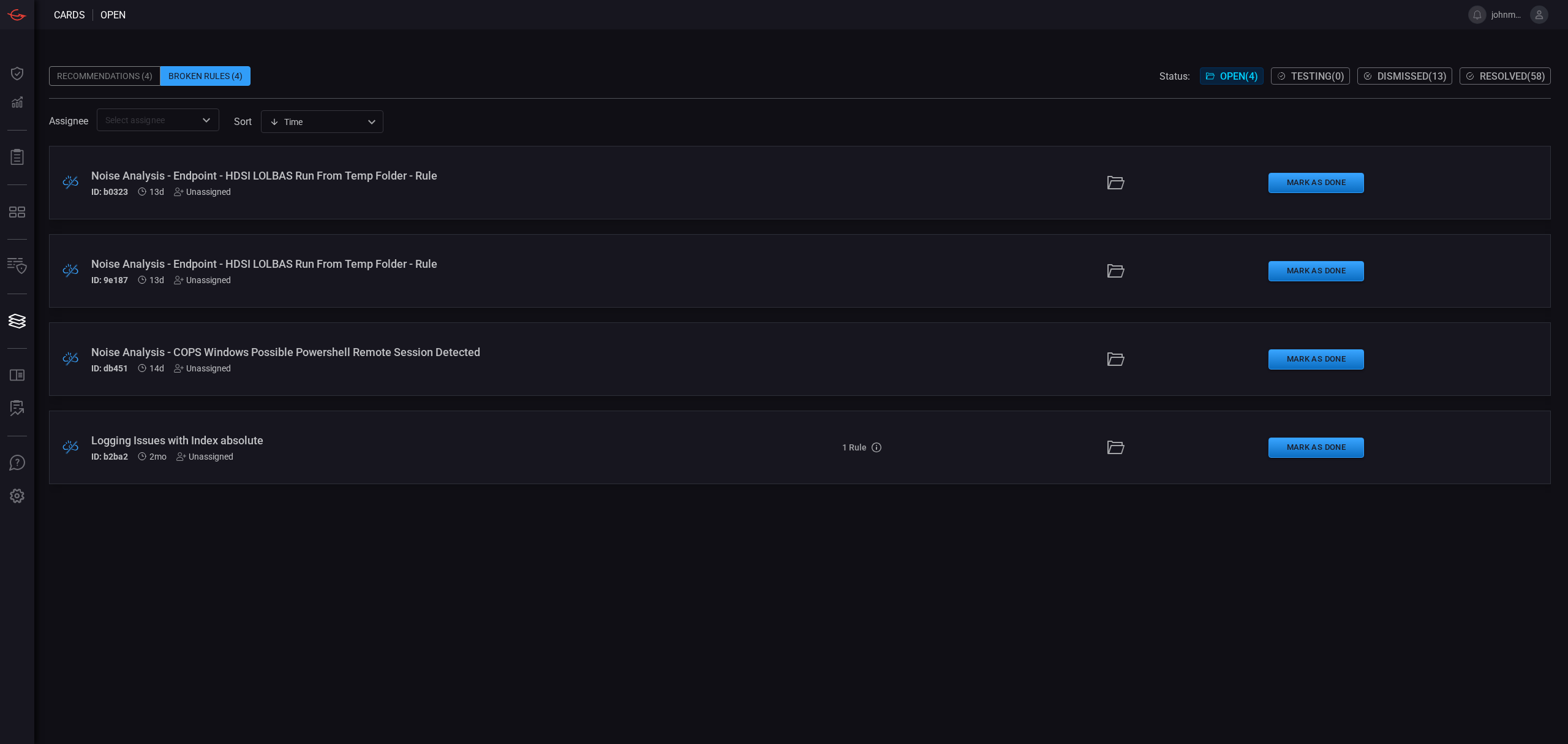
click at [576, 367] on div "ID: db451 14d Unassigned" at bounding box center [384, 368] width 585 height 10
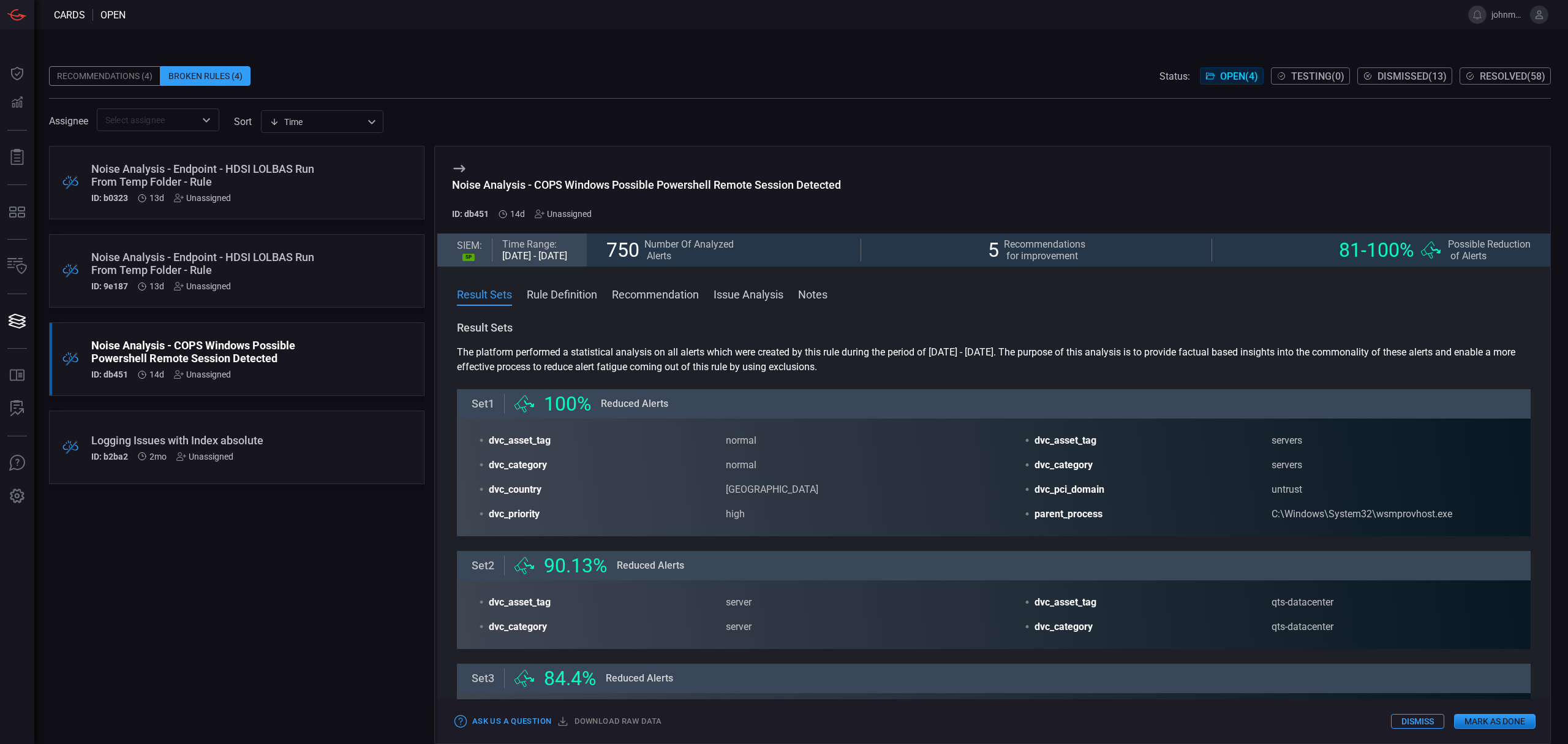
click at [292, 277] on div "Noise Analysis - Endpoint - HDSI LOLBAS Run From Temp Folder - Rule ID: 9e187 1…" at bounding box center [214, 271] width 244 height 41
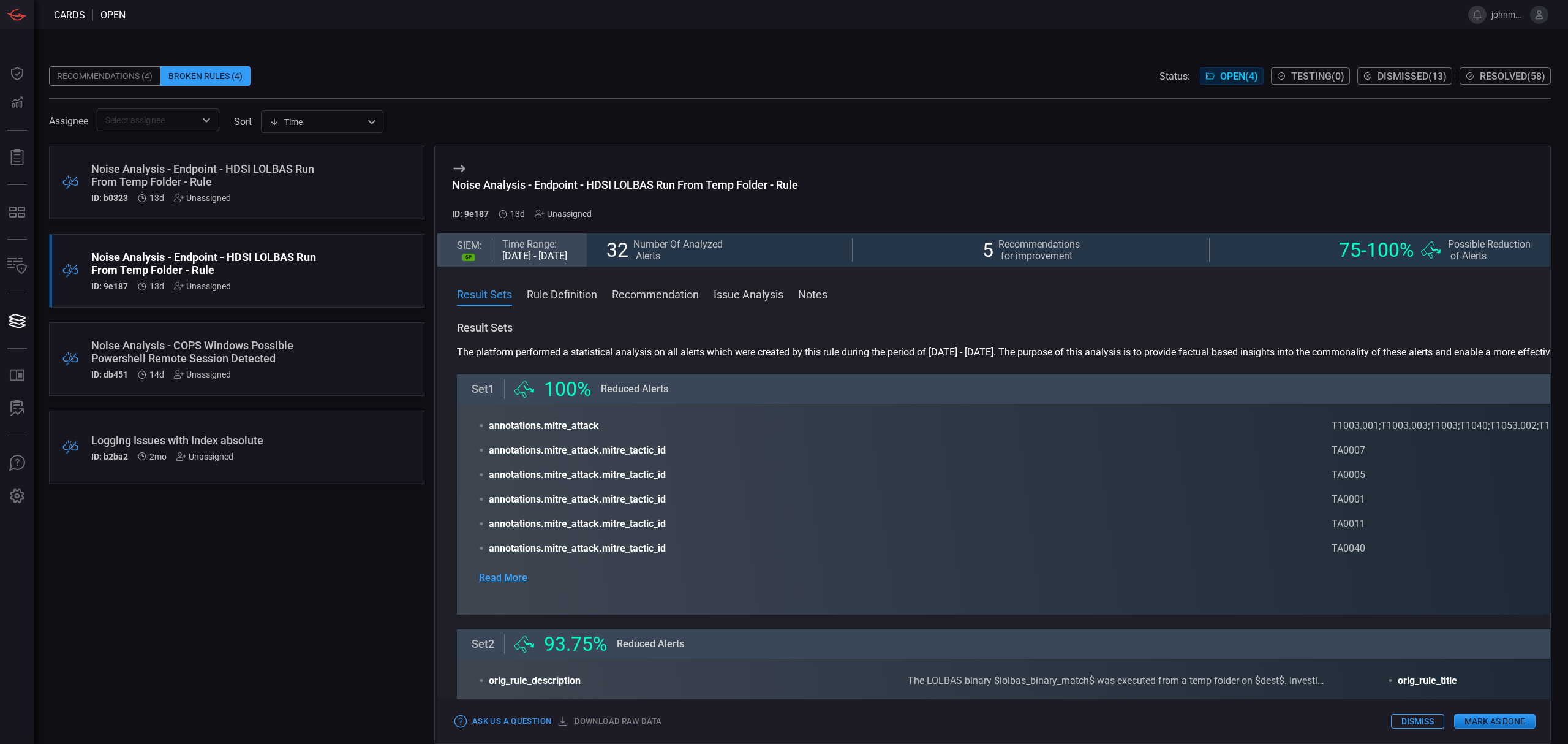
click at [505, 577] on span "Read More" at bounding box center [503, 577] width 48 height 14
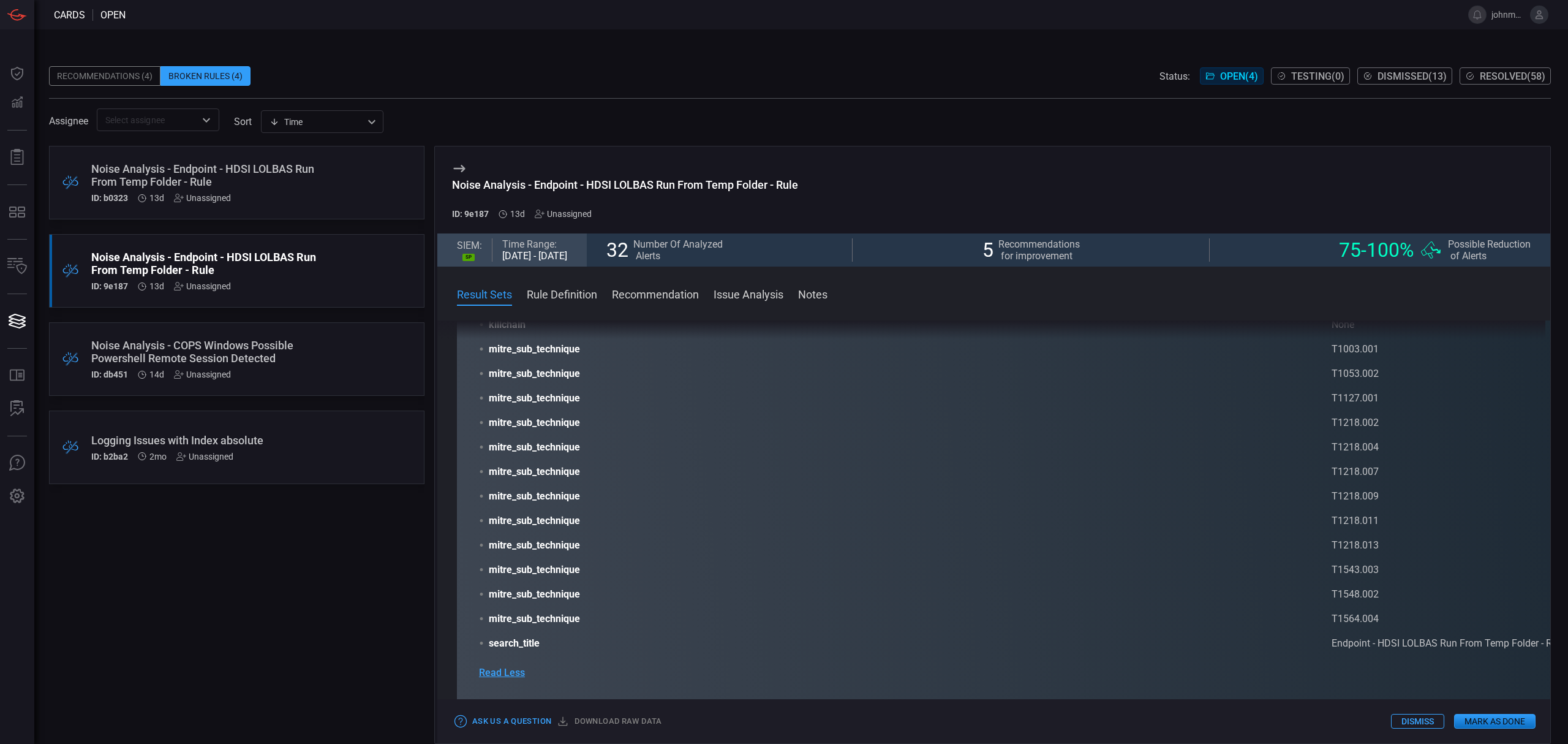
scroll to position [735, 0]
drag, startPoint x: 1221, startPoint y: 467, endPoint x: 773, endPoint y: 473, distance: 448.0
click at [773, 473] on article "• annotations.mitre_attack T1003.001;T1003.003;T1003;T1040;T1053.002;T1053.005;…" at bounding box center [1358, 169] width 1757 height 970
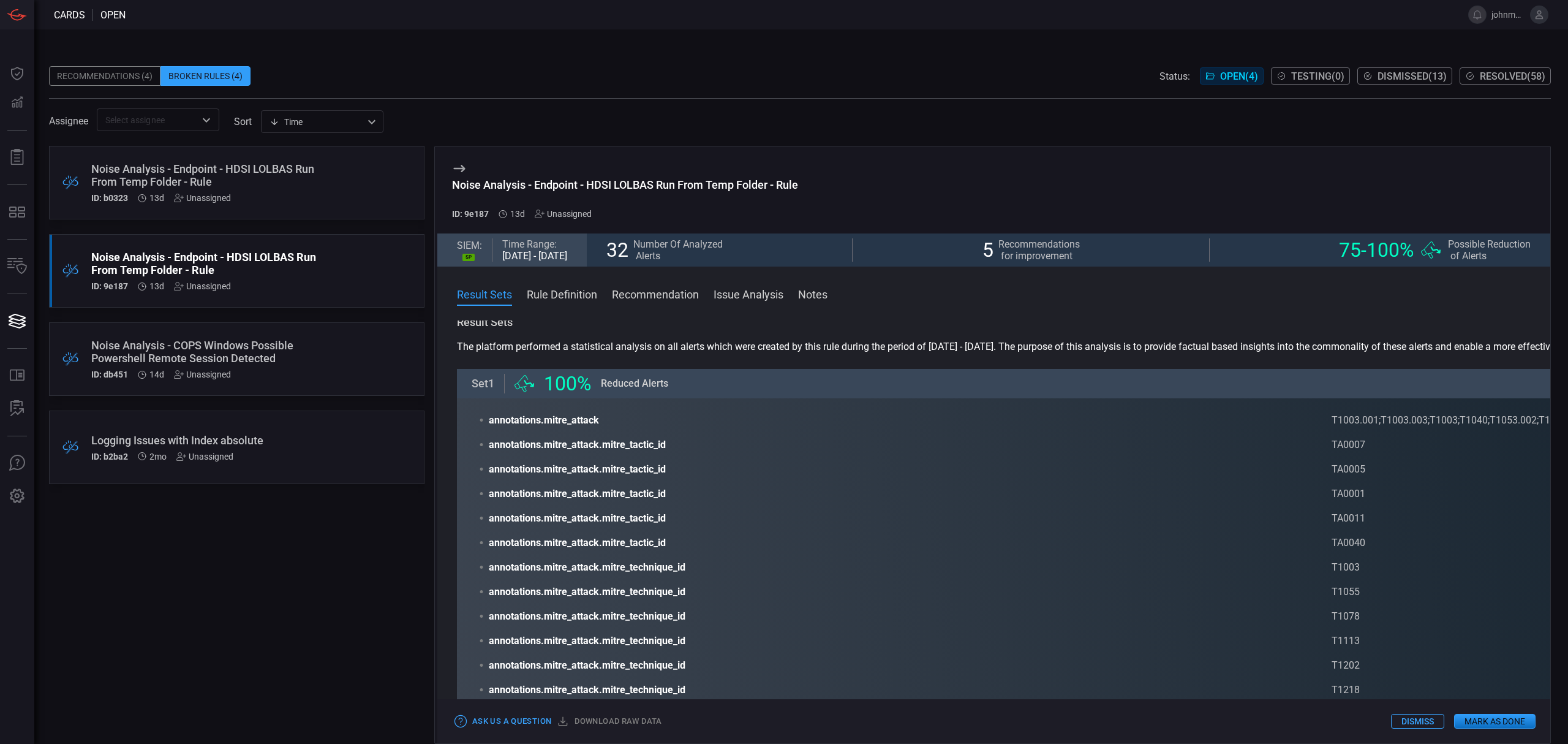
scroll to position [0, 0]
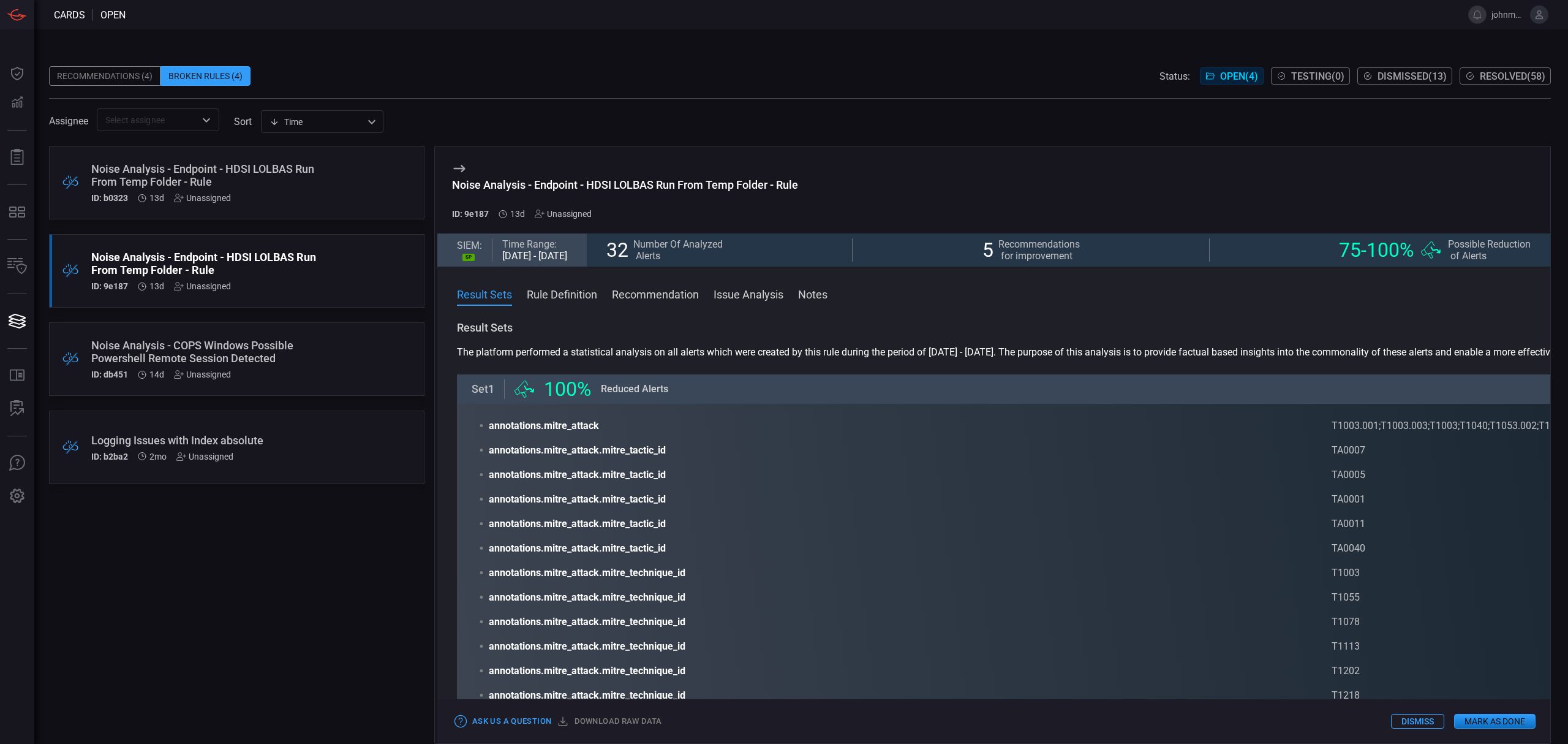
click at [1042, 252] on span "Recommendations for improvement" at bounding box center [1039, 250] width 82 height 24
click at [993, 248] on span "5" at bounding box center [988, 250] width 11 height 24
click at [676, 296] on button "Recommendation" at bounding box center [655, 294] width 87 height 14
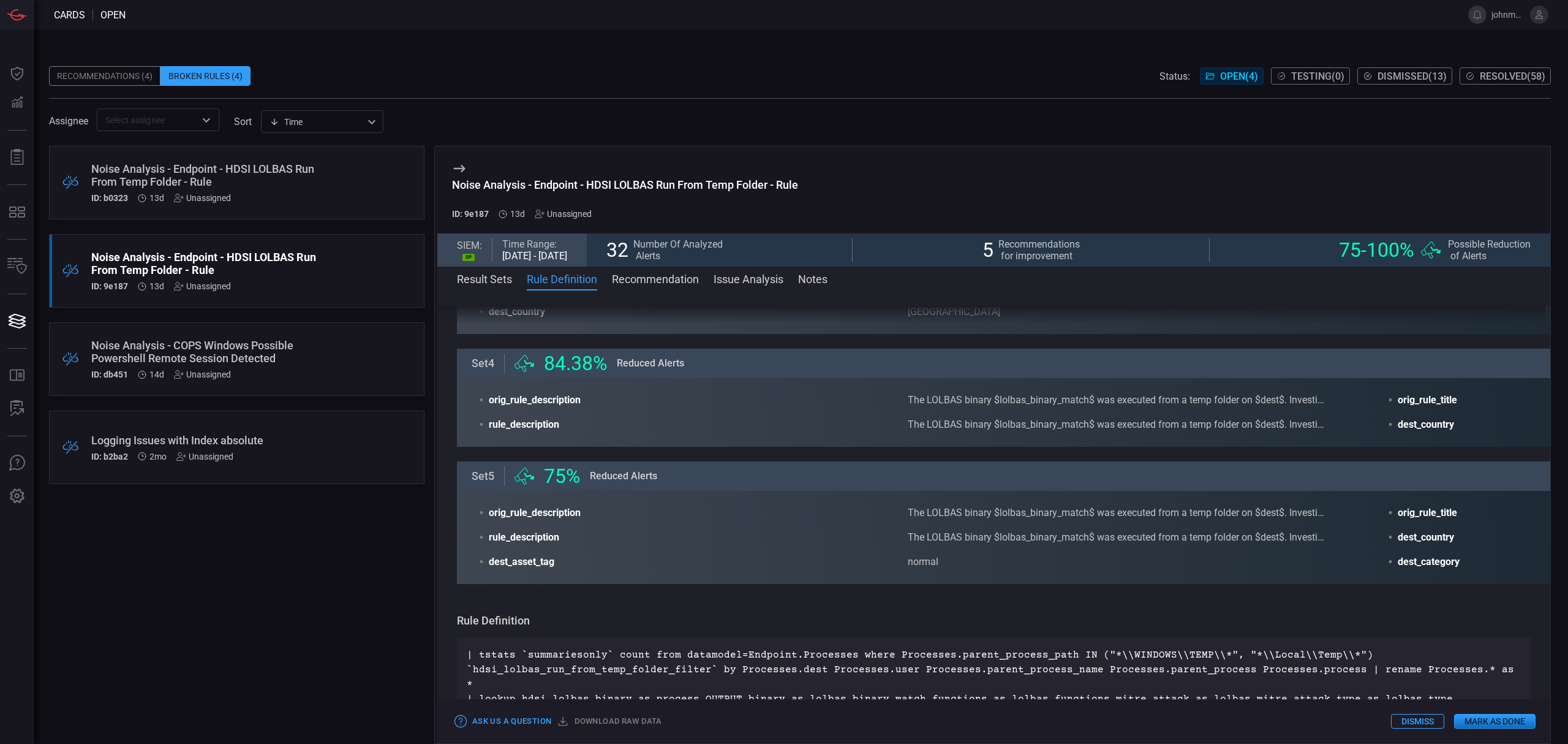
scroll to position [1296, 0]
click at [744, 287] on span at bounding box center [993, 296] width 1113 height 20
click at [750, 284] on button "Issue Analysis" at bounding box center [748, 278] width 70 height 14
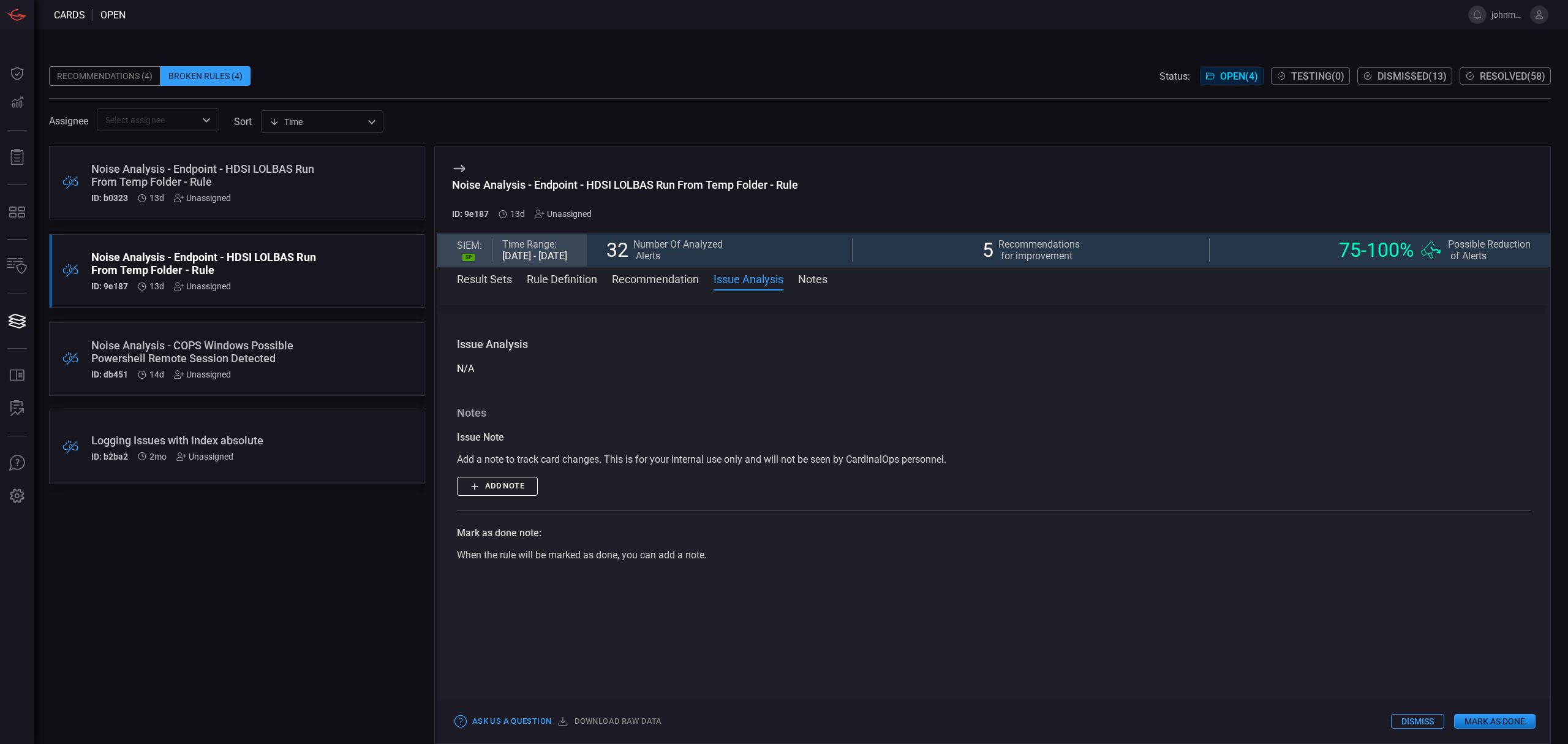
scroll to position [1884, 0]
click at [128, 77] on div "Recommendations (4)" at bounding box center [105, 76] width 112 height 20
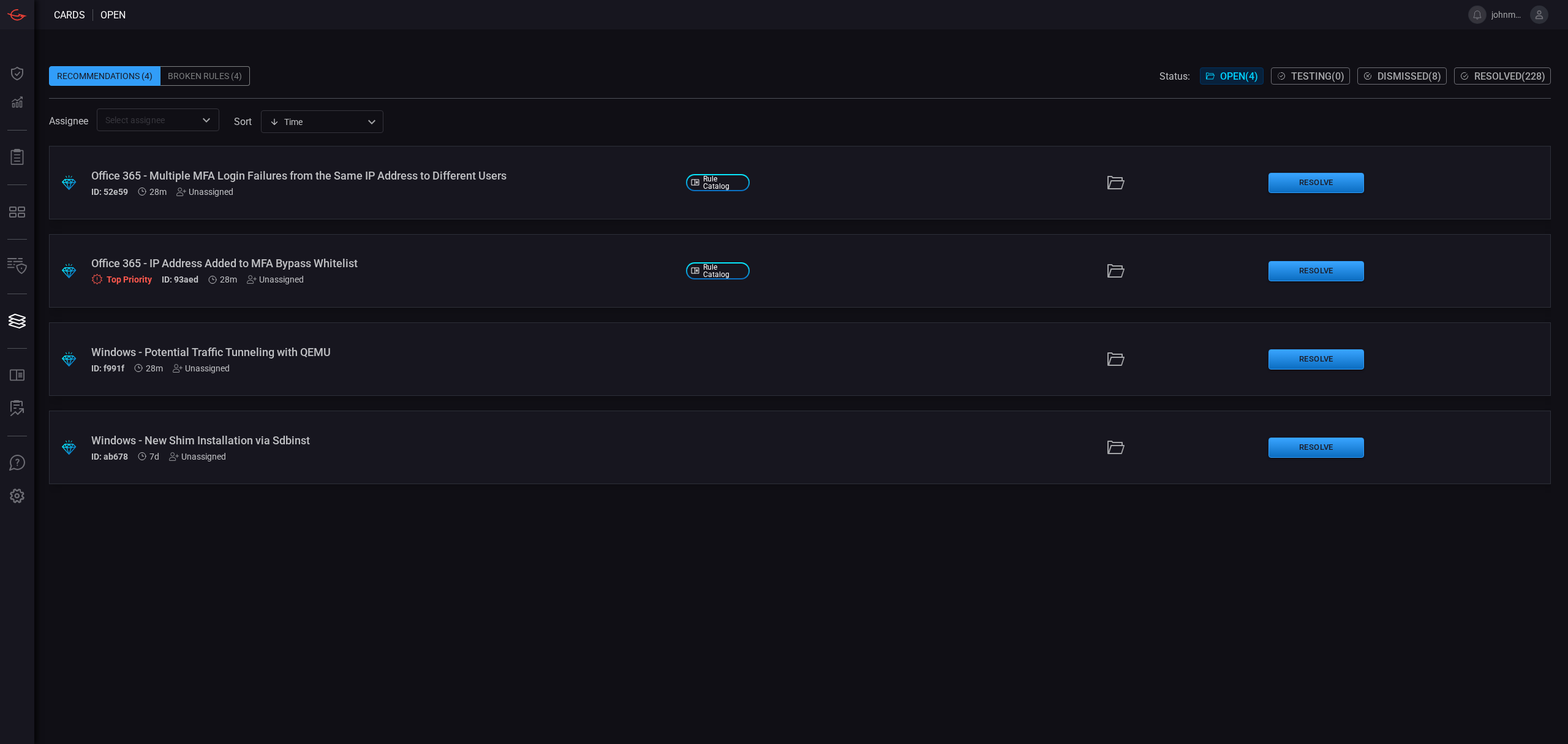
click at [1226, 73] on span "Open ( 4 )" at bounding box center [1239, 76] width 38 height 12
click at [861, 195] on div ".suggested_cards_icon{fill:url(#suggested_cards_icon);} Office 365 - Multiple M…" at bounding box center [800, 182] width 1502 height 73
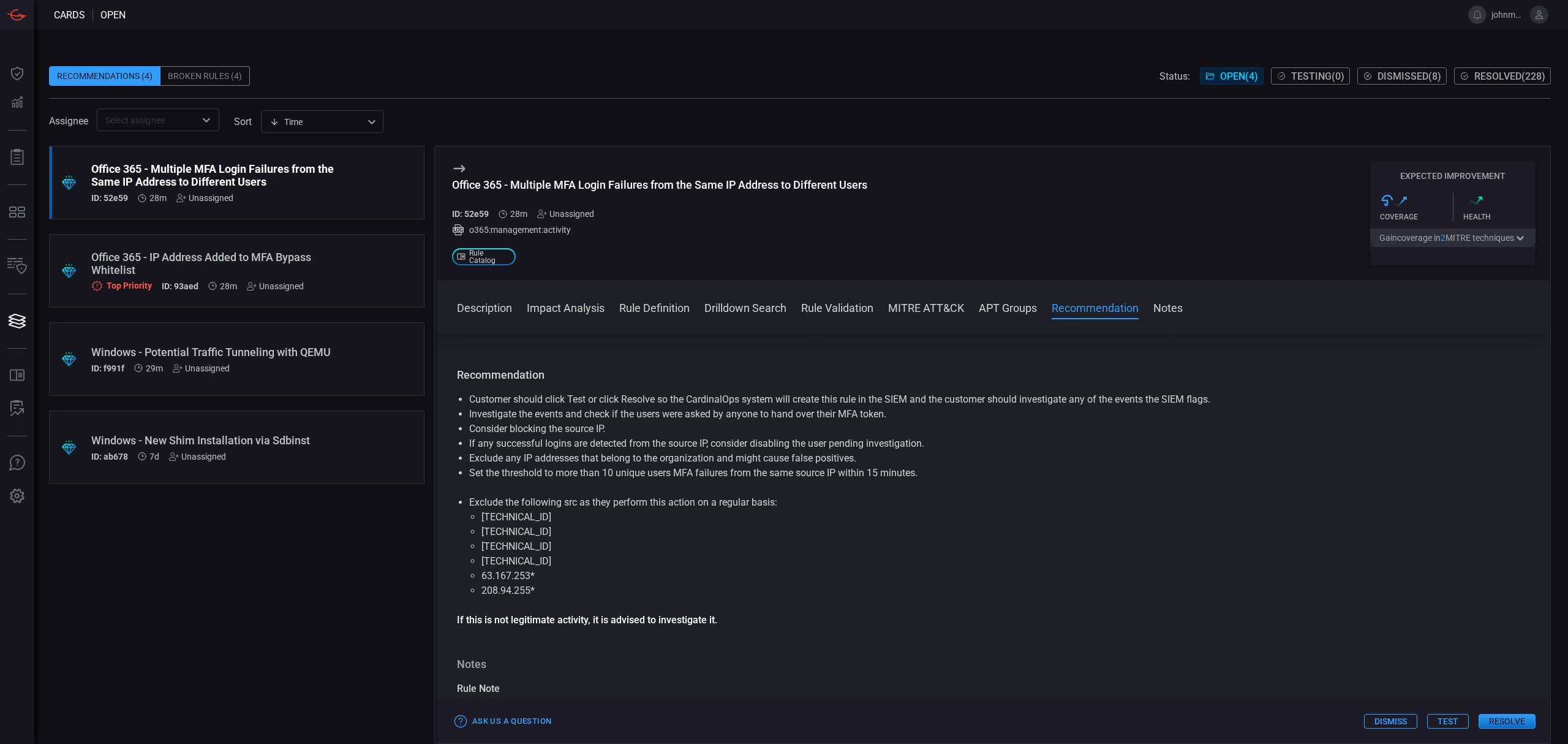
scroll to position [1062, 0]
click at [1446, 721] on button "Test" at bounding box center [1448, 721] width 42 height 14
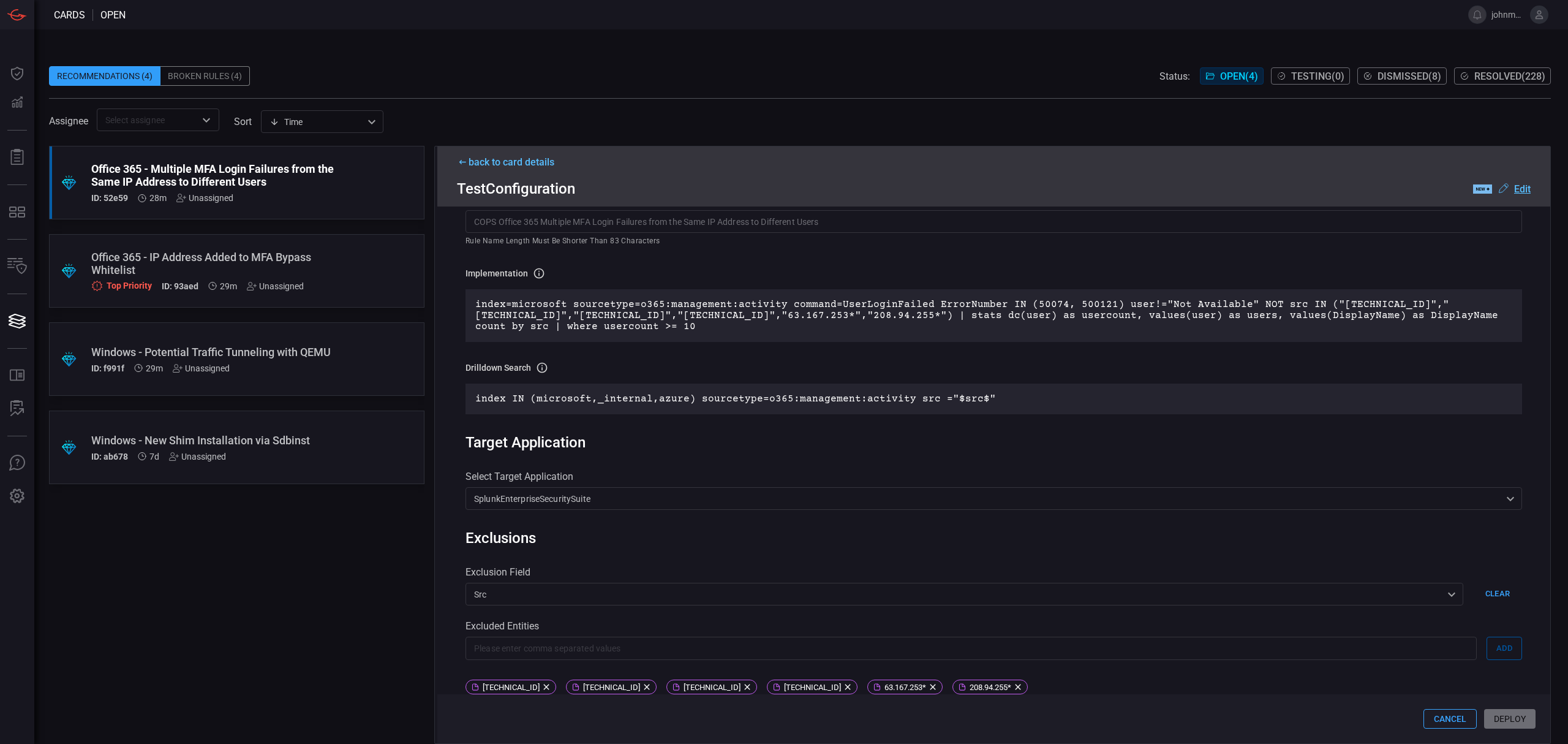
scroll to position [0, 0]
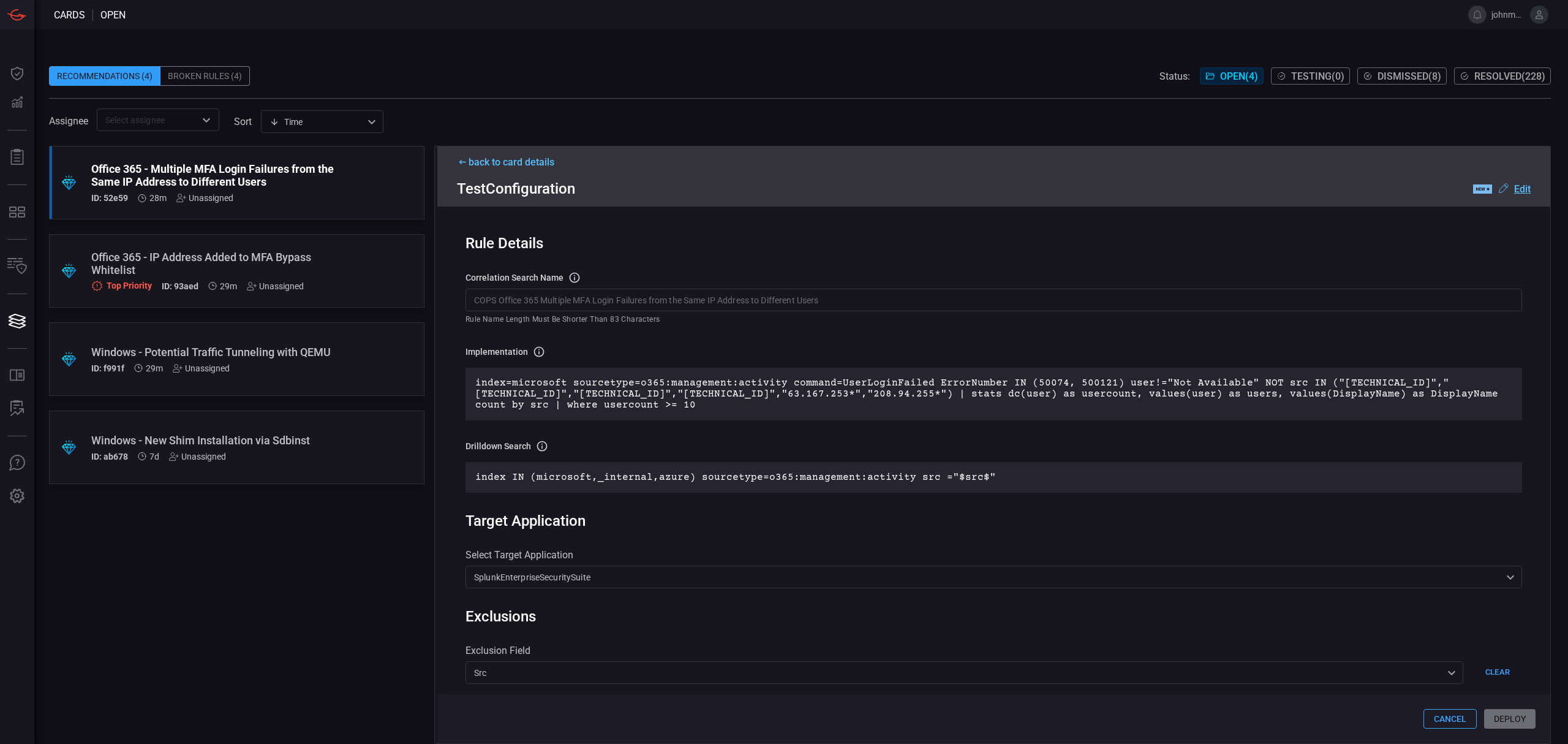
click at [1513, 719] on div "Cancel Deploy" at bounding box center [993, 719] width 1113 height 49
click at [768, 305] on input "COPS Office 365 Multiple MFA Login Failures from the Same IP Address to Differe…" at bounding box center [993, 299] width 1056 height 23
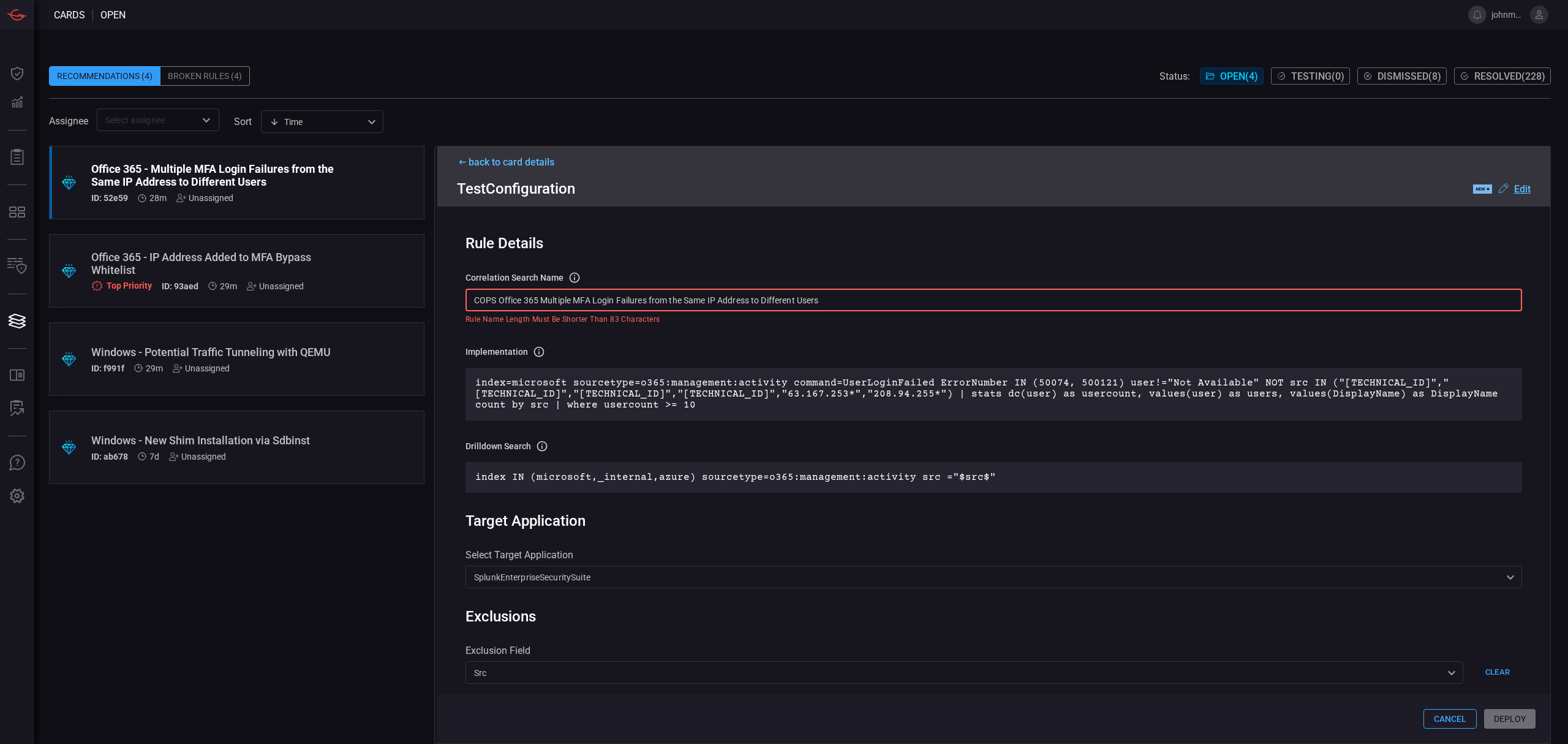
drag, startPoint x: 503, startPoint y: 300, endPoint x: 521, endPoint y: 302, distance: 18.1
click at [521, 302] on input "COPS Office 365 Multiple MFA Login Failures from the Same IP Address to Differe…" at bounding box center [993, 299] width 1056 height 23
click at [685, 300] on input "COPS Office 365 Multiple MFA Login Failures from the Same IP Address to Differe…" at bounding box center [993, 299] width 1056 height 23
drag, startPoint x: 669, startPoint y: 300, endPoint x: 686, endPoint y: 301, distance: 17.0
click at [686, 301] on input "COPS Office 365 Multiple MFA Login Failures from the Same IP Address to Differe…" at bounding box center [993, 299] width 1056 height 23
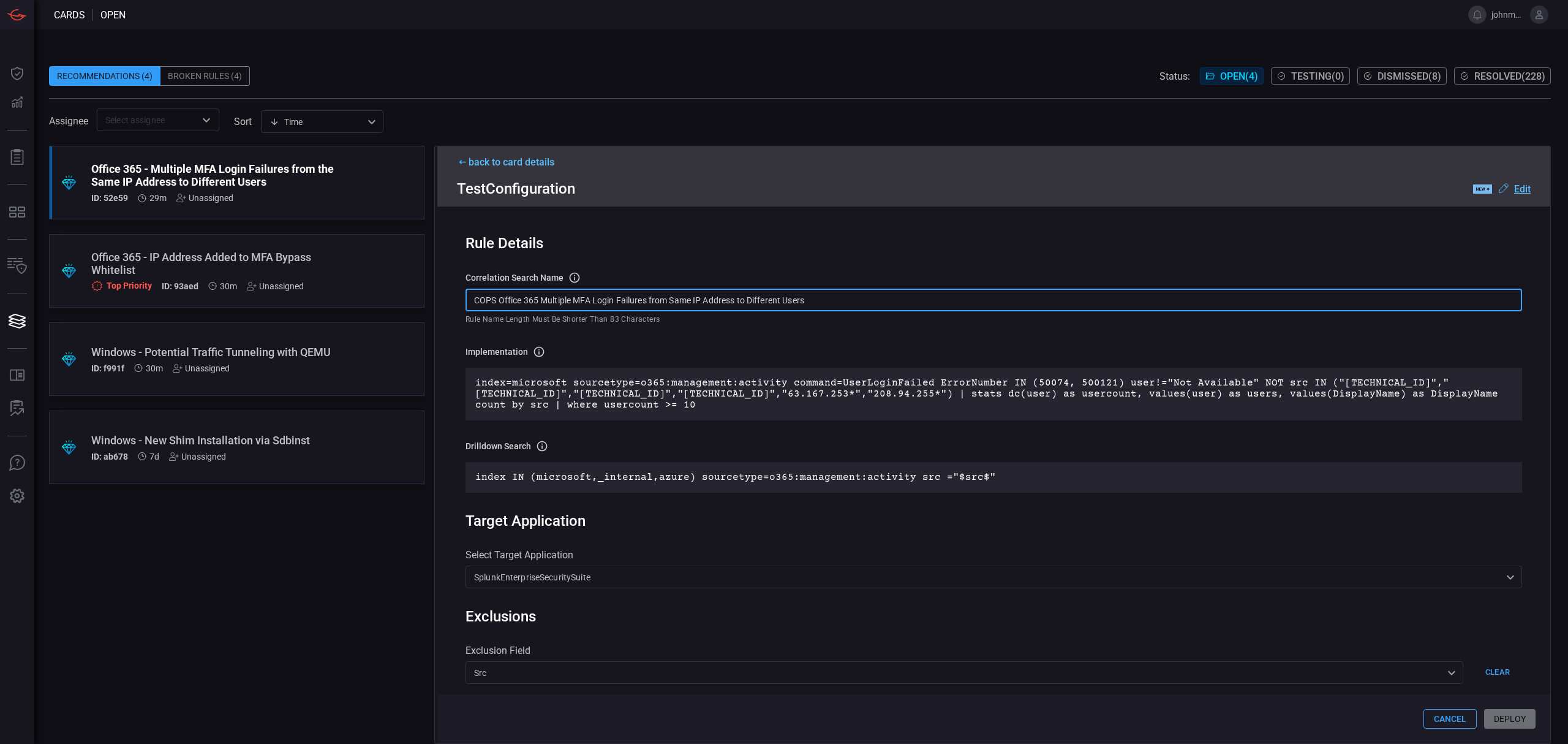
click at [1252, 290] on input "COPS Office 365 Multiple MFA Login Failures from Same IP Address to Different U…" at bounding box center [993, 299] width 1056 height 23
click at [1176, 326] on p "Rule name length must be shorter than 83 characters" at bounding box center [989, 320] width 1048 height 12
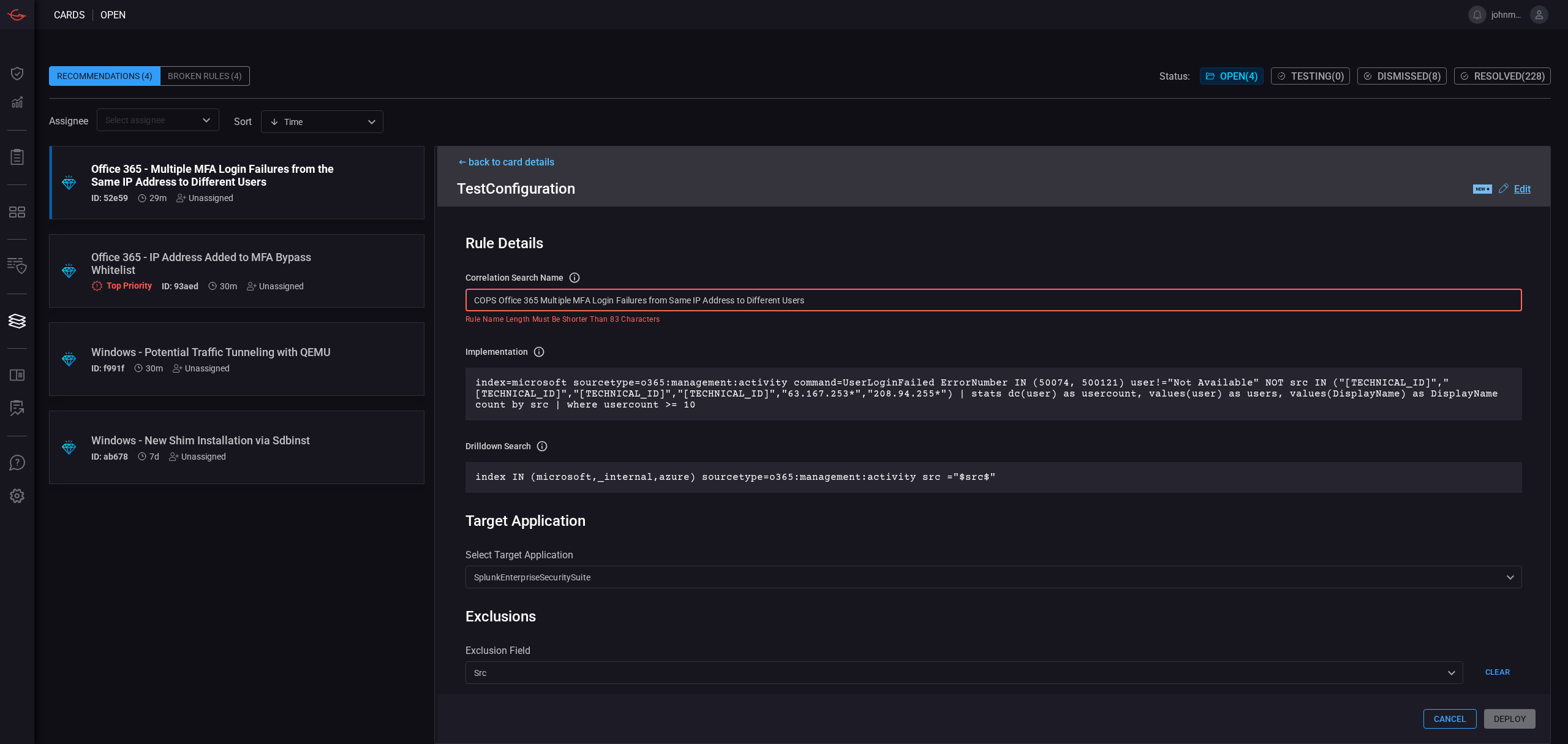
click at [1180, 307] on input "COPS Office 365 Multiple MFA Login Failures from Same IP Address to Different U…" at bounding box center [993, 299] width 1056 height 23
drag, startPoint x: 503, startPoint y: 303, endPoint x: 628, endPoint y: 322, distance: 126.4
click at [525, 301] on input "COPS Office 365 Multiple MFA Login Failures from Same IP Address to Different U…" at bounding box center [993, 299] width 1056 height 23
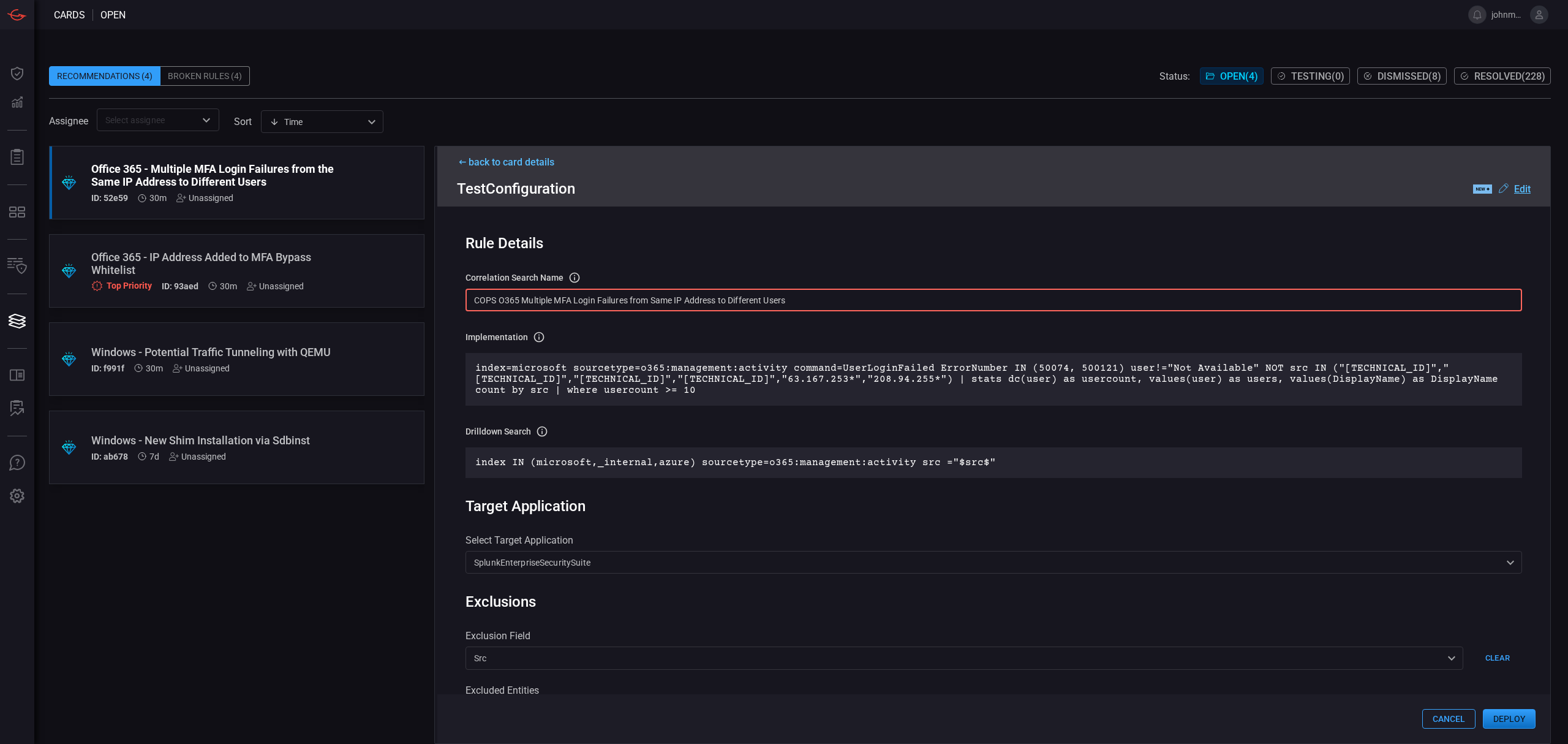
click at [797, 302] on input "COPS O365 Multiple MFA Login Failures from Same IP Address to Different Users" at bounding box center [993, 299] width 1056 height 23
type input "COPS O365 Multiple MFA Login Failures from Same IP Address to Different Users"
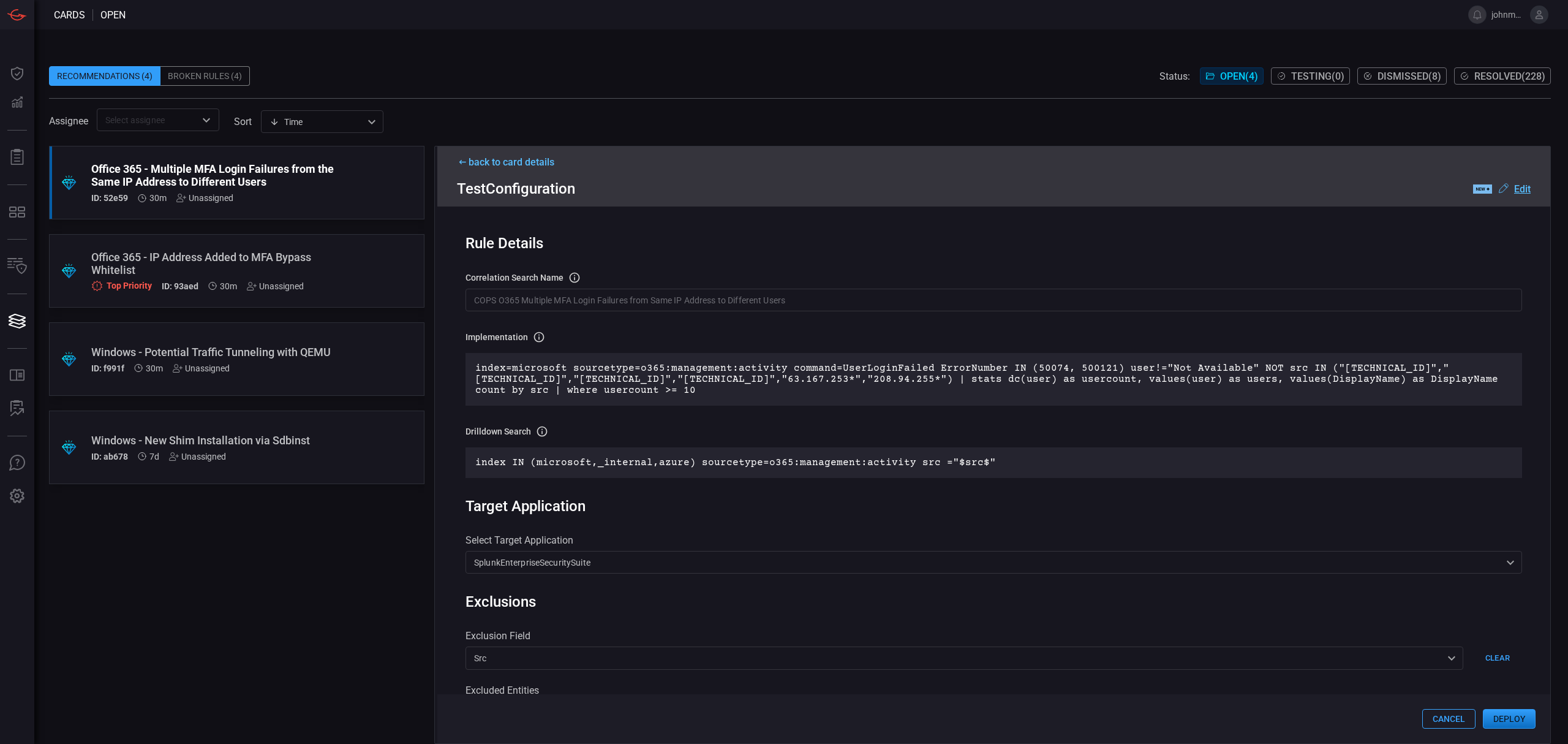
click at [797, 322] on div "Rule Details correlation search Name Name of the correlation search that will b…" at bounding box center [993, 475] width 1113 height 537
click at [816, 297] on input "COPS O365 Multiple MFA Login Failures from Same IP Address to Different Users" at bounding box center [993, 299] width 1056 height 23
click at [803, 319] on div "Rule Details correlation search Name Name of the correlation search that will b…" at bounding box center [993, 475] width 1113 height 537
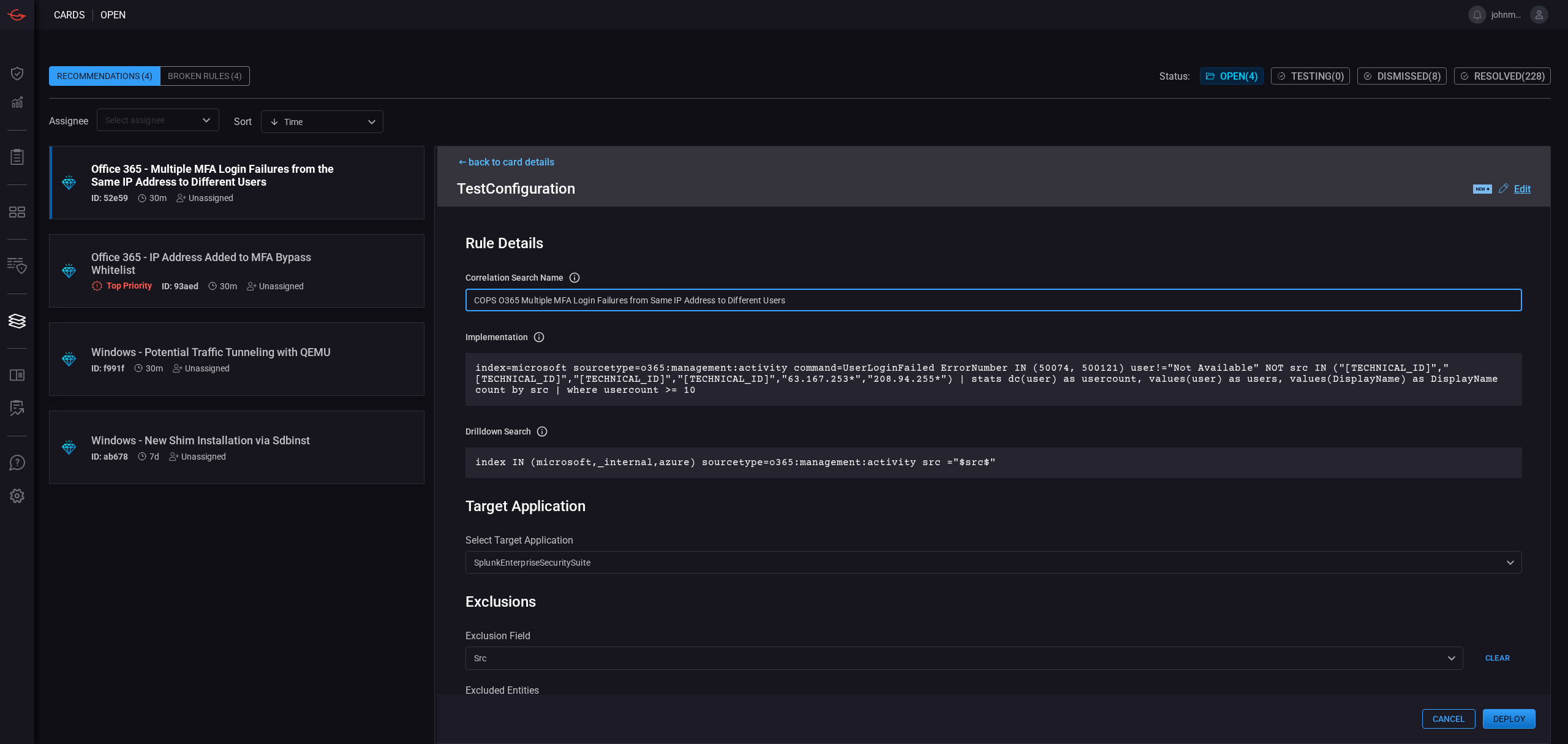
click at [812, 302] on input "COPS O365 Multiple MFA Login Failures from Same IP Address to Different Users" at bounding box center [993, 299] width 1056 height 23
click at [1503, 716] on button "Deploy" at bounding box center [1509, 719] width 53 height 20
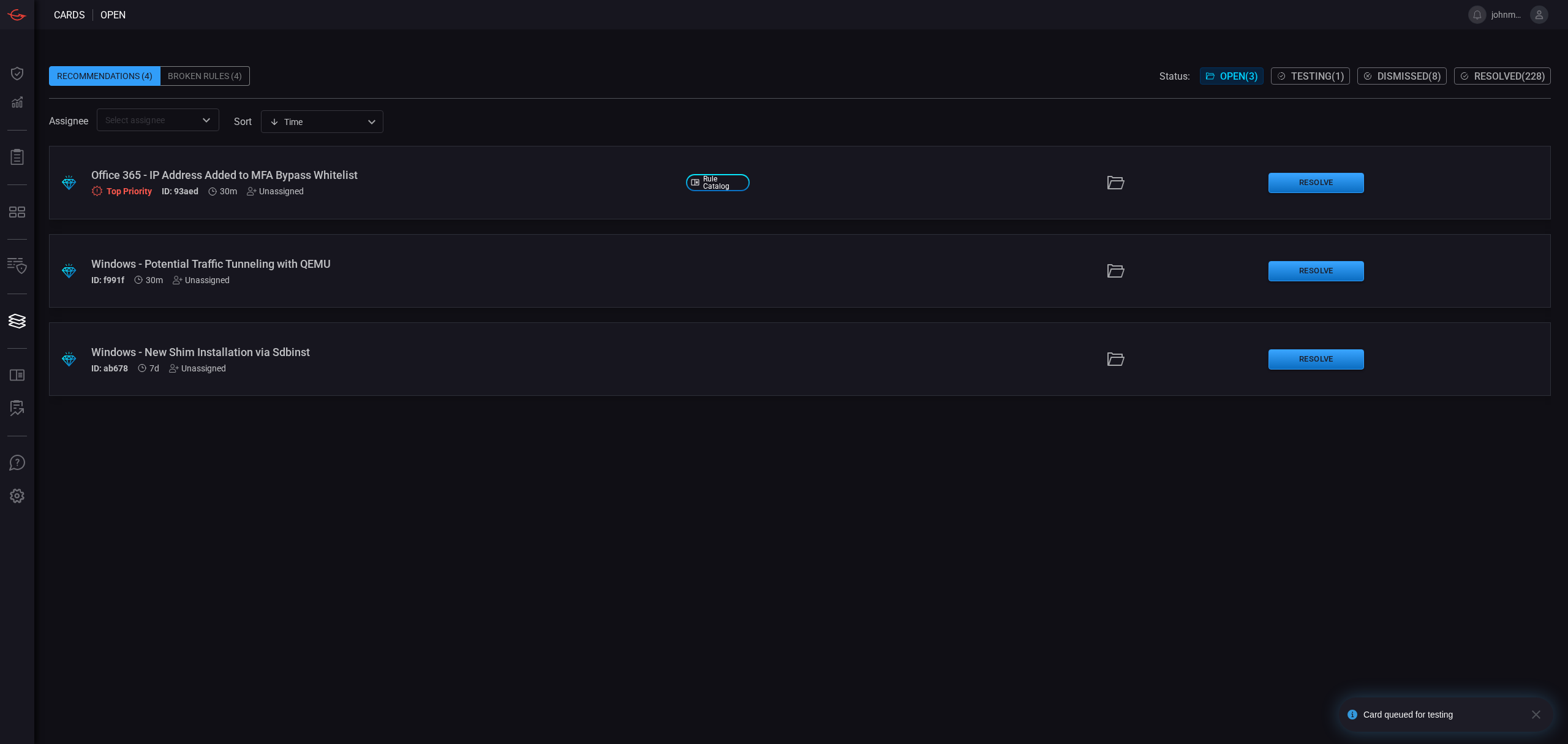
click at [467, 194] on div "Top Priority ID: 93aed 30m Unassigned" at bounding box center [384, 192] width 585 height 10
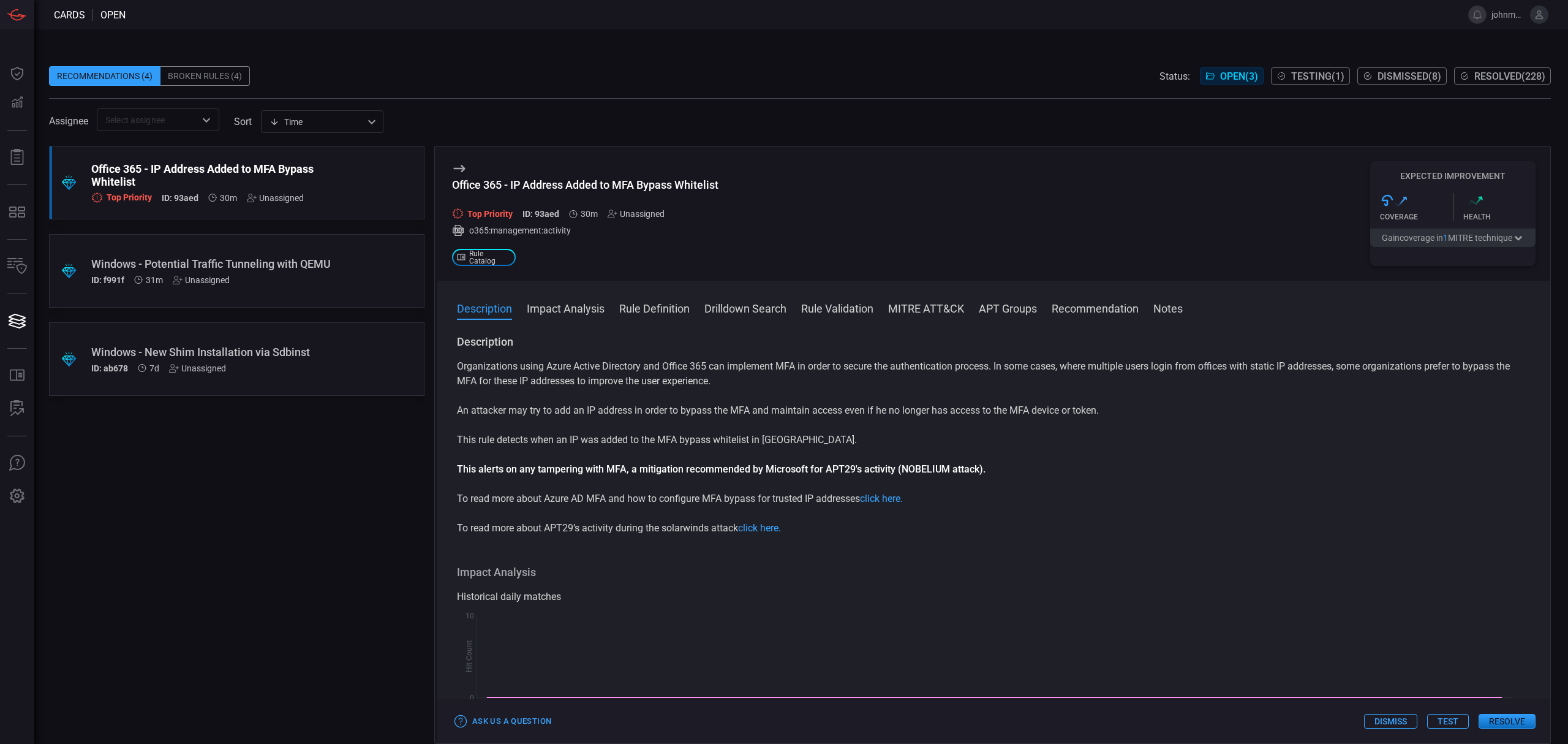
click at [1445, 720] on button "Test" at bounding box center [1448, 721] width 42 height 14
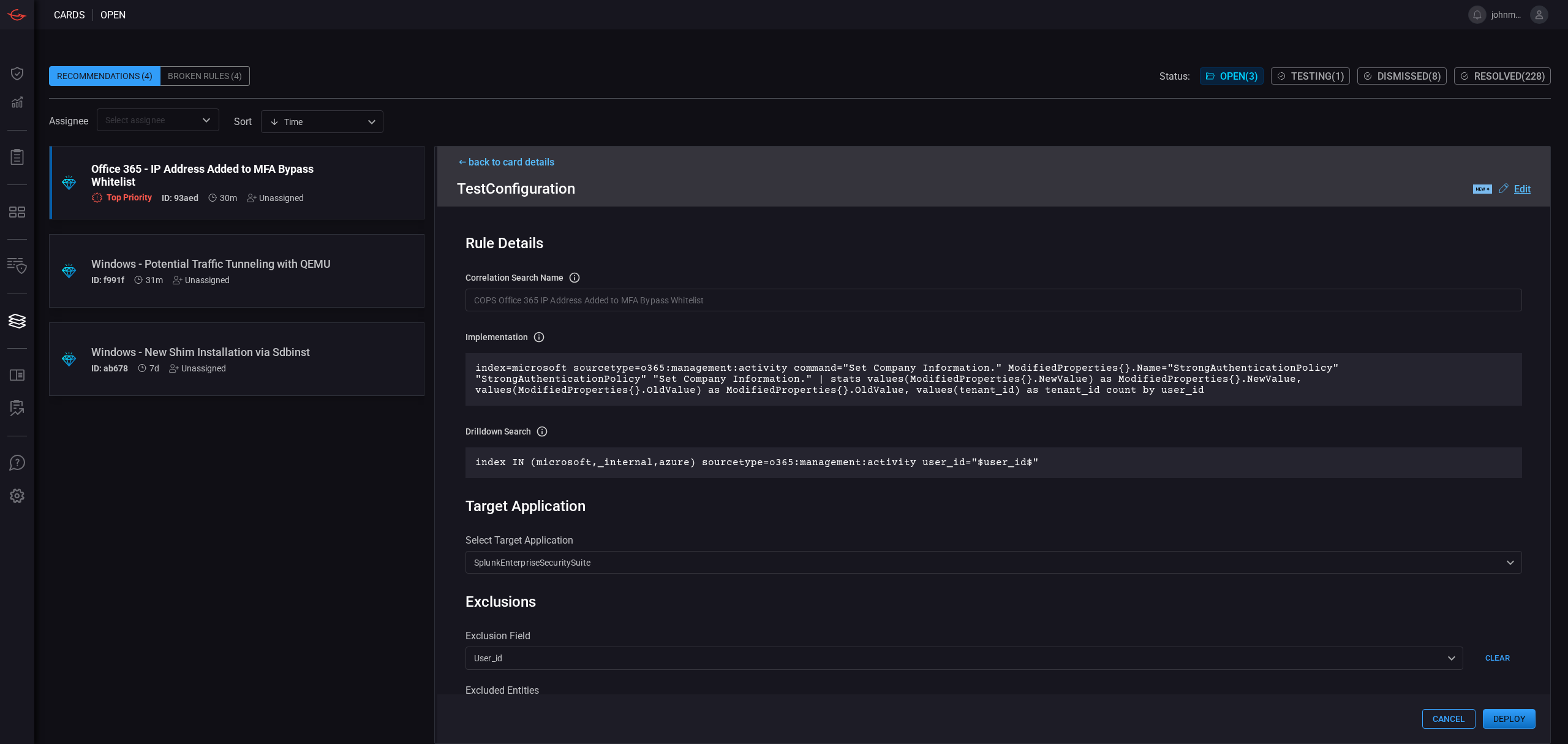
click at [1524, 719] on button "Deploy" at bounding box center [1509, 719] width 53 height 20
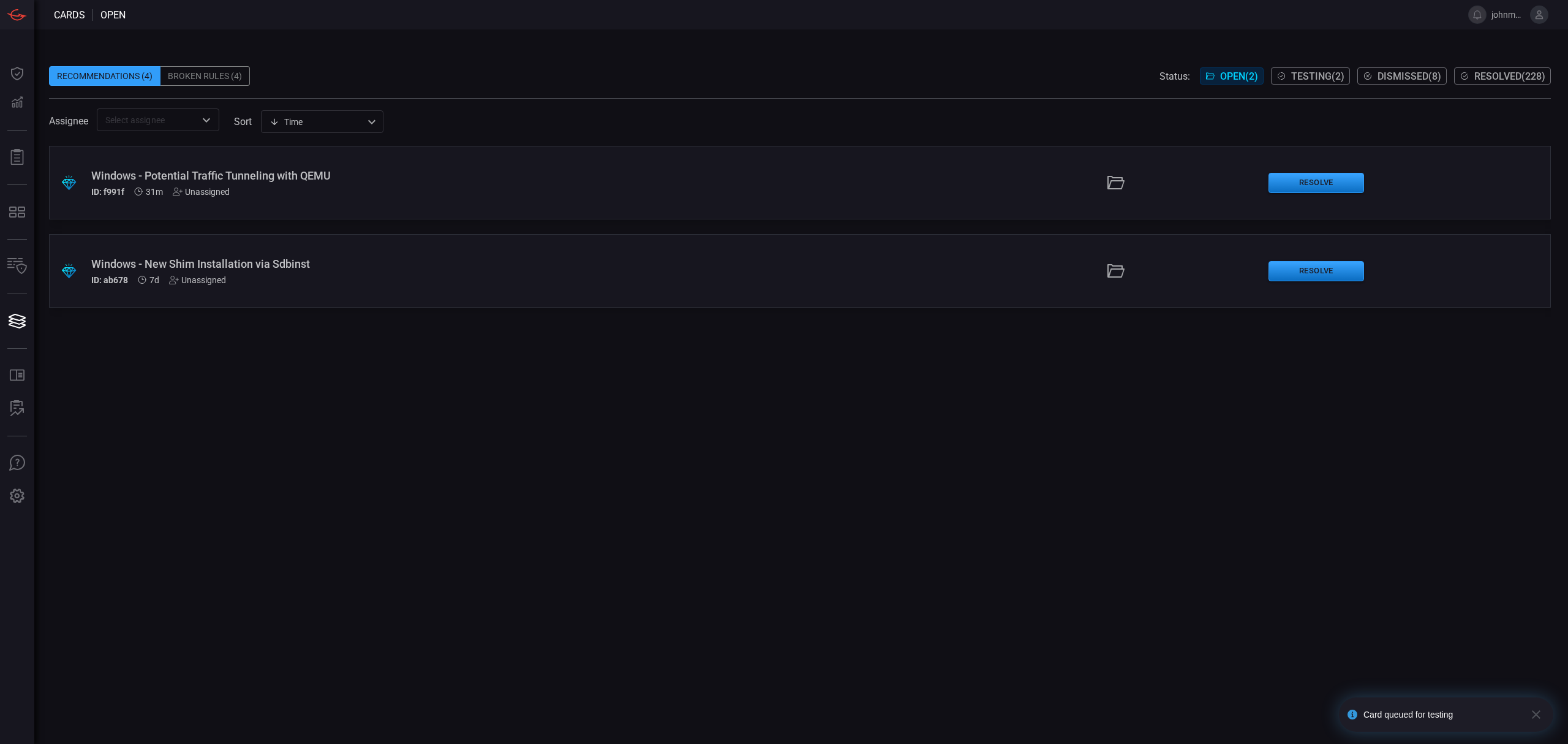
click at [599, 192] on div "ID: f991f 31m Unassigned" at bounding box center [384, 192] width 585 height 10
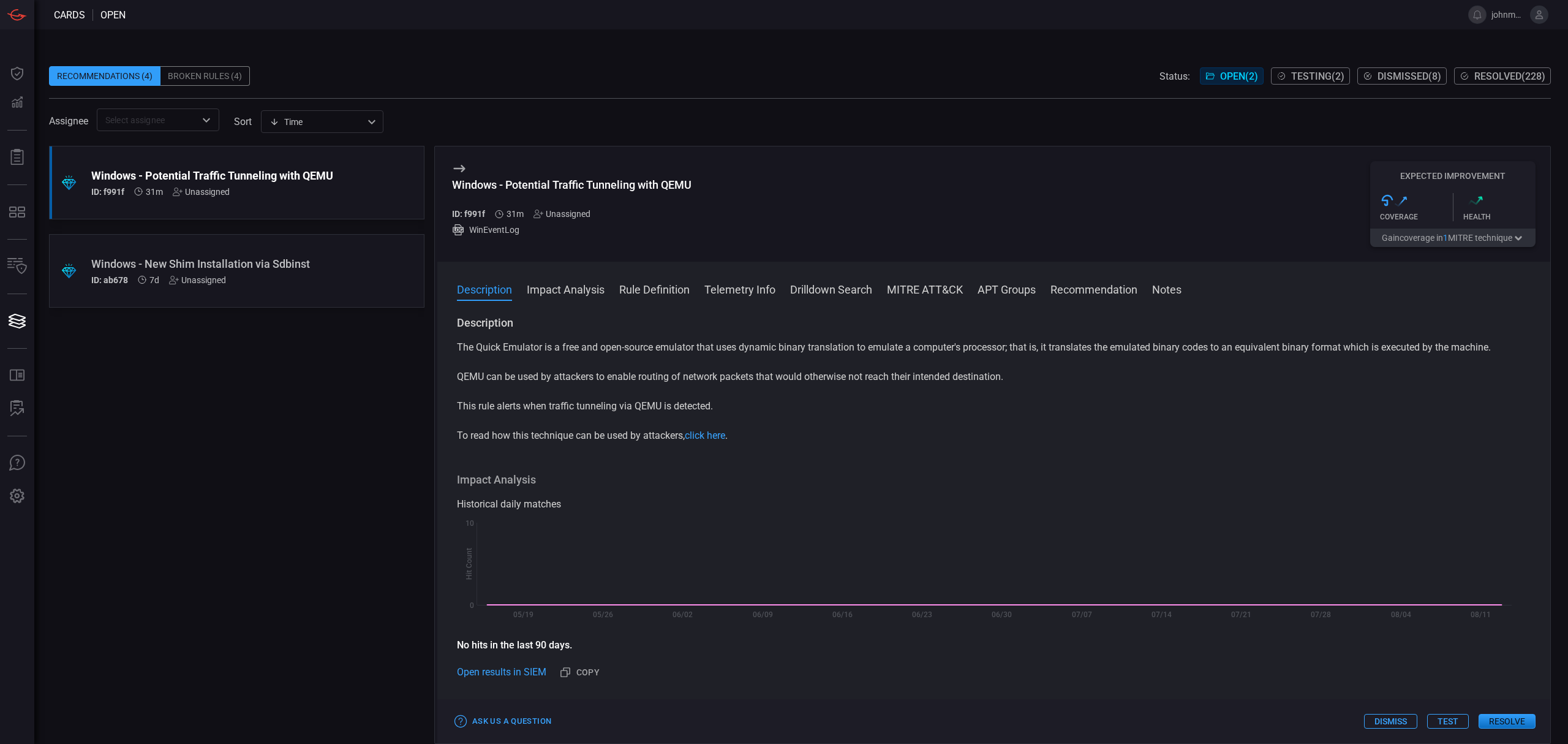
click at [1443, 721] on button "Test" at bounding box center [1448, 721] width 42 height 14
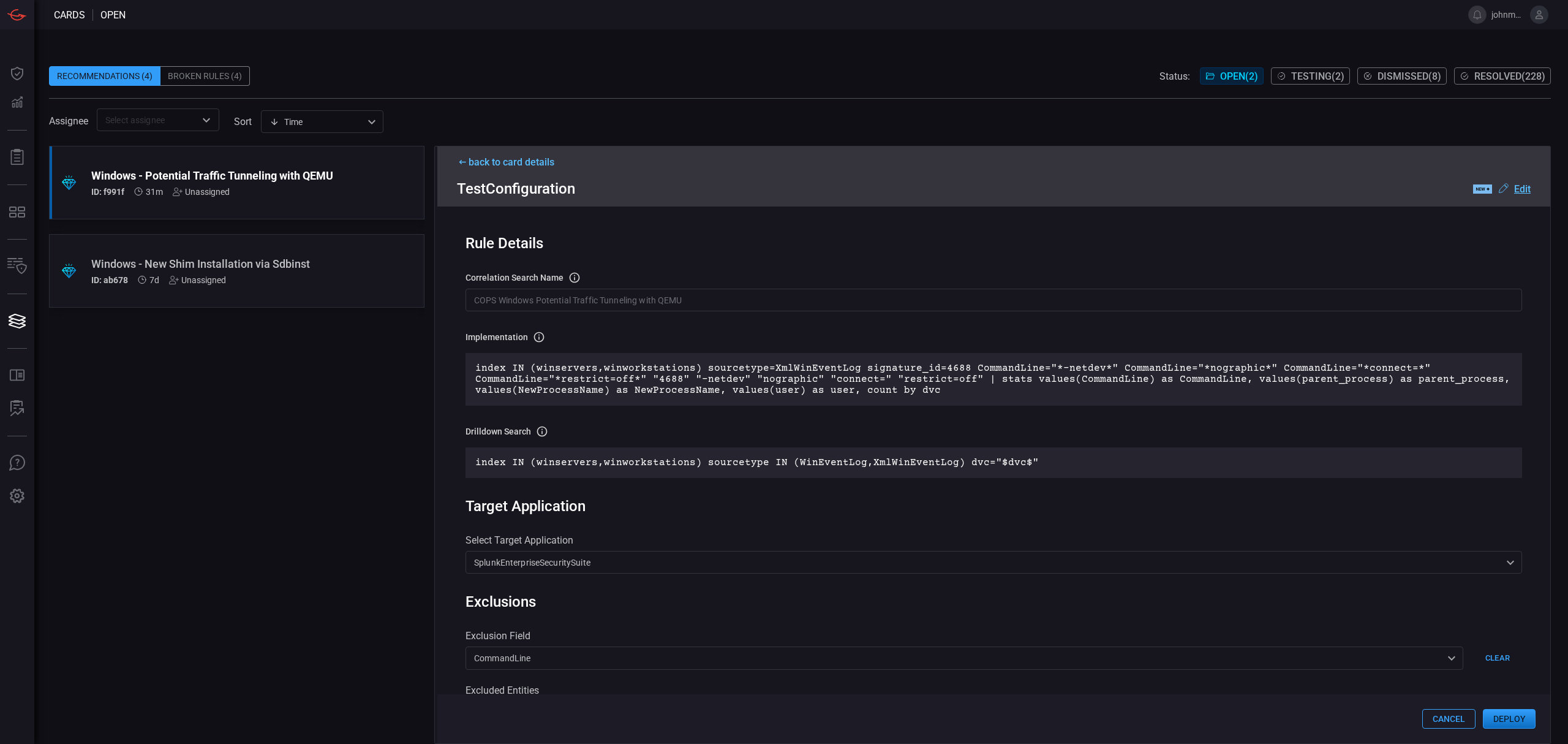
click at [1514, 716] on button "Deploy" at bounding box center [1509, 719] width 53 height 20
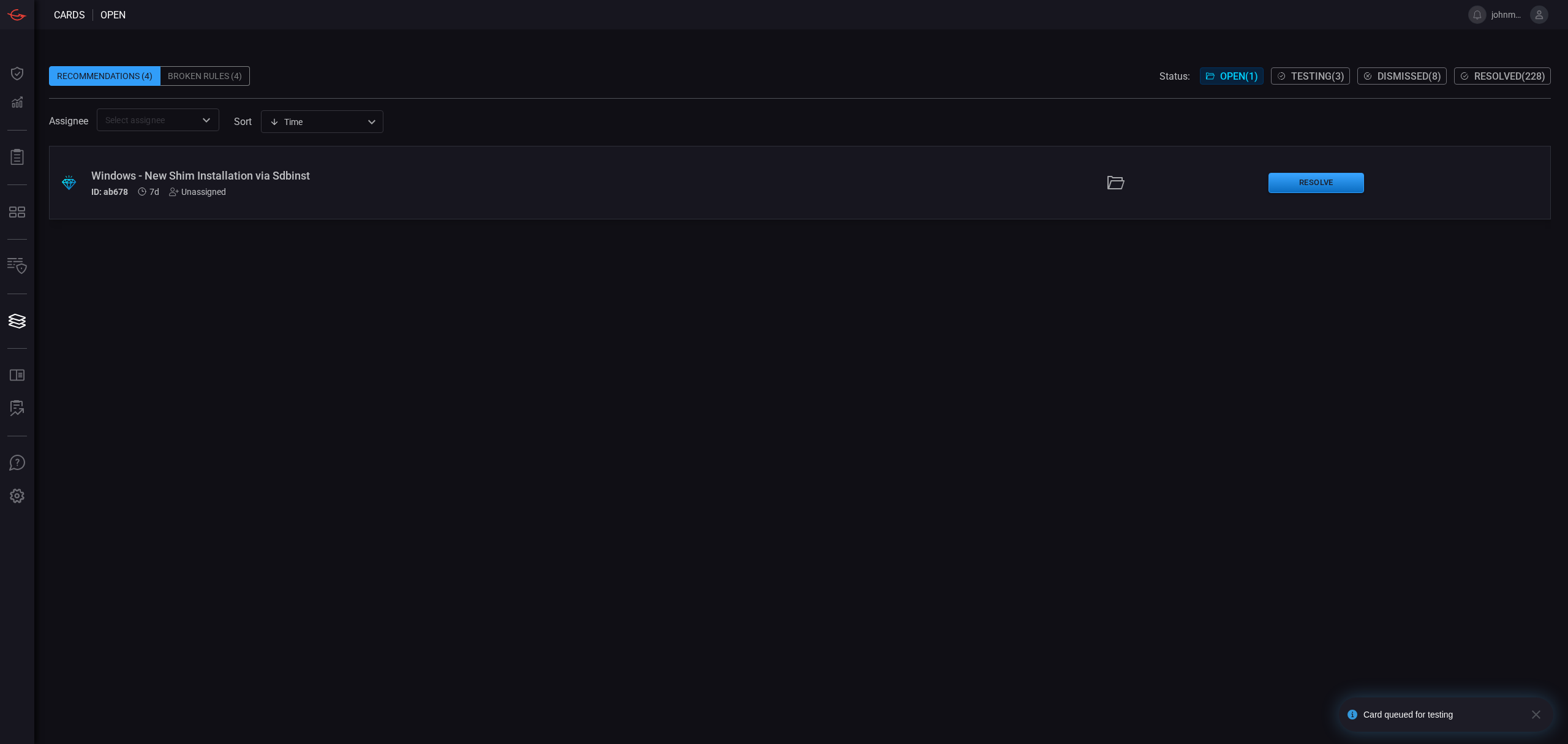
click at [669, 182] on div "Windows - New Shim Installation via Sdbinst ID: ab678 7d Unassigned" at bounding box center [384, 183] width 585 height 27
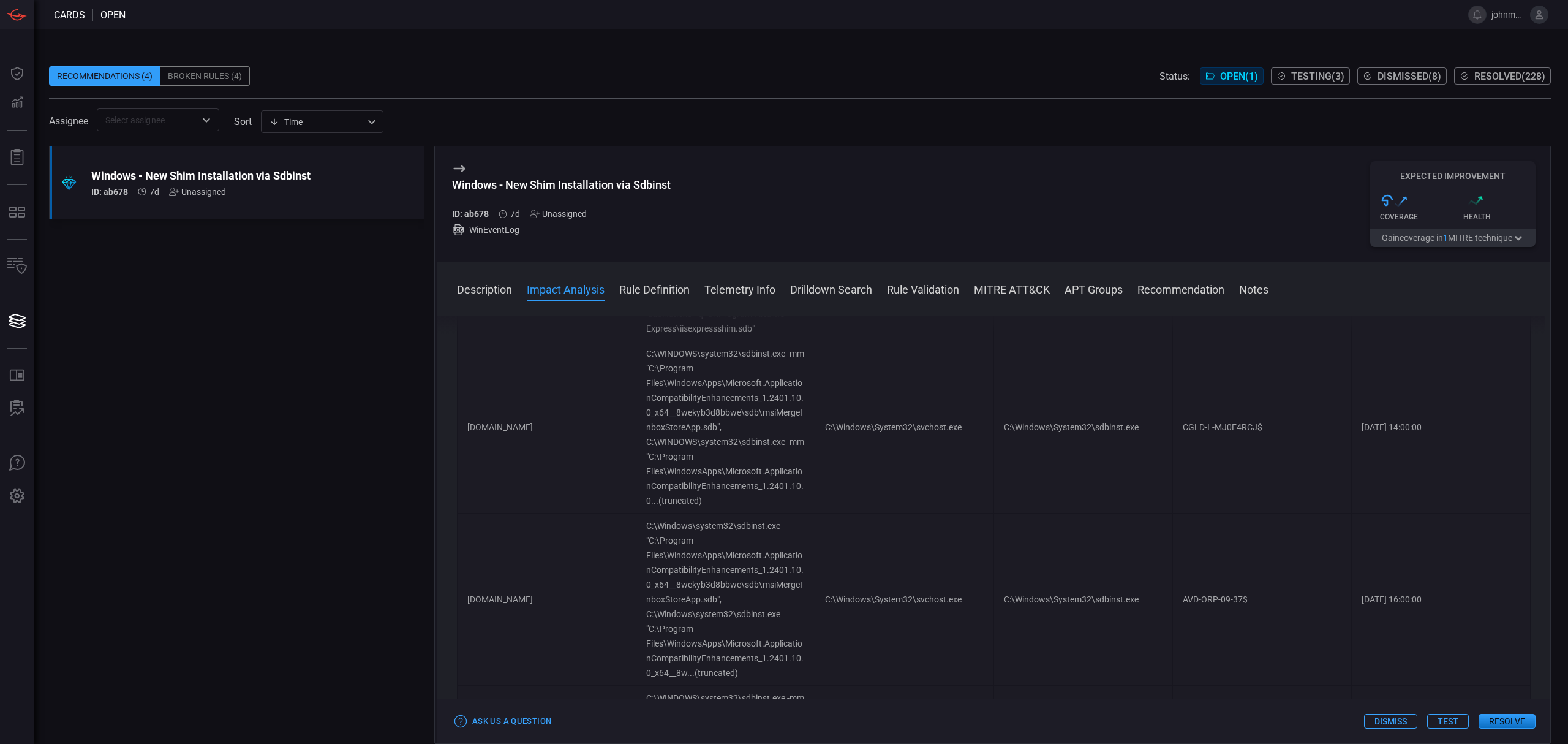
scroll to position [6453, 0]
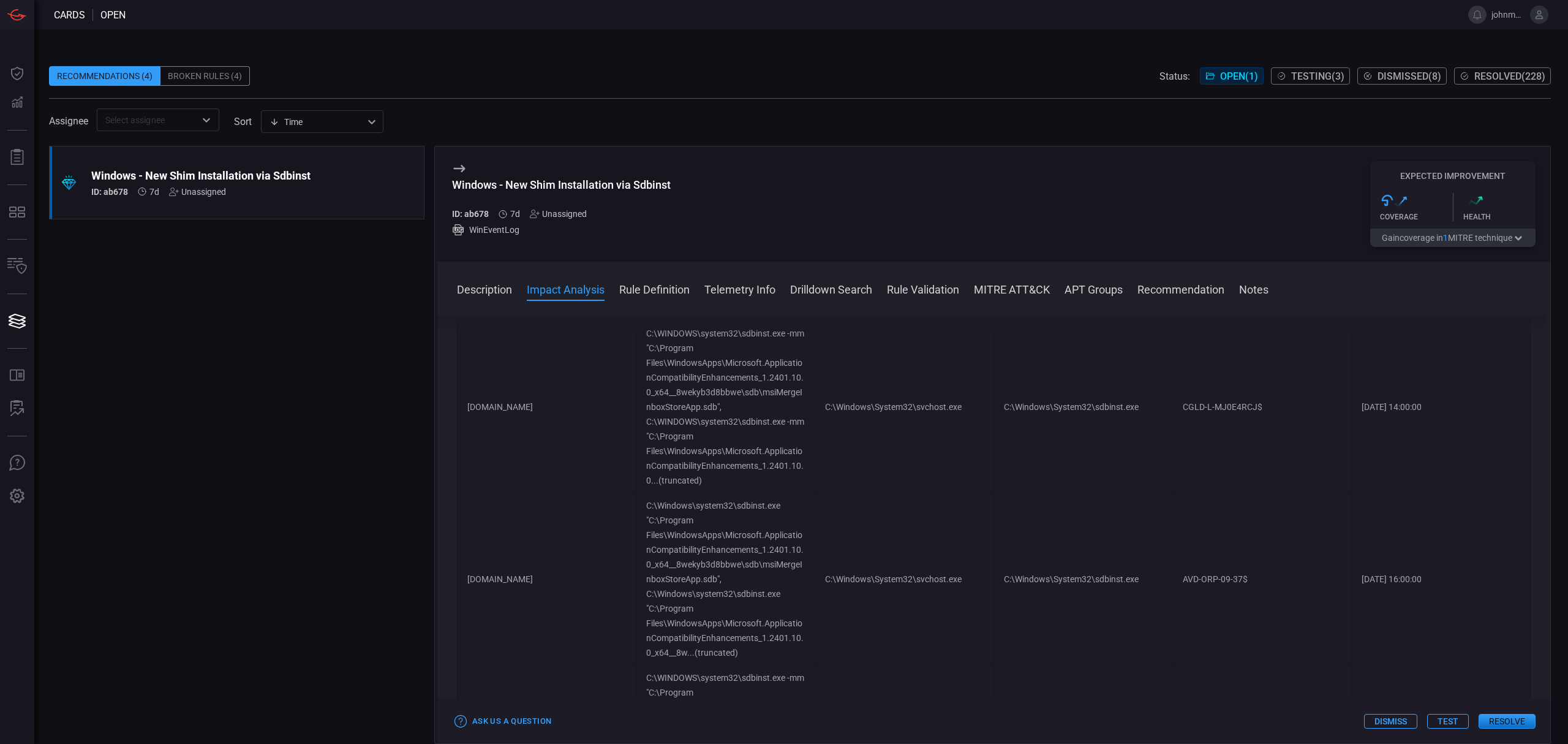
click at [1382, 728] on button "Dismiss" at bounding box center [1391, 721] width 54 height 14
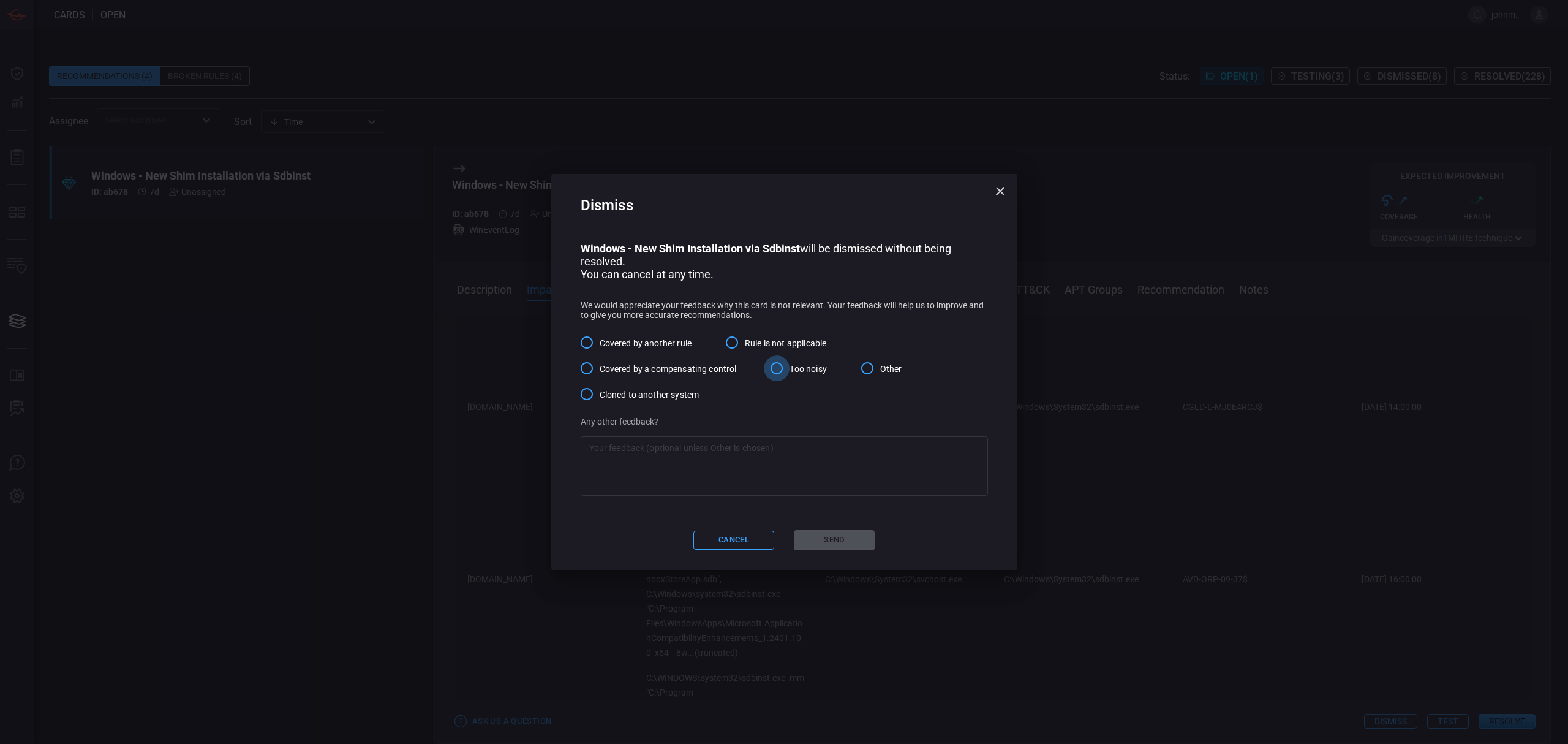
click at [780, 370] on input "Too noisy" at bounding box center [776, 368] width 25 height 25
click at [849, 544] on button "Send" at bounding box center [834, 540] width 81 height 20
